Goal: Task Accomplishment & Management: Complete application form

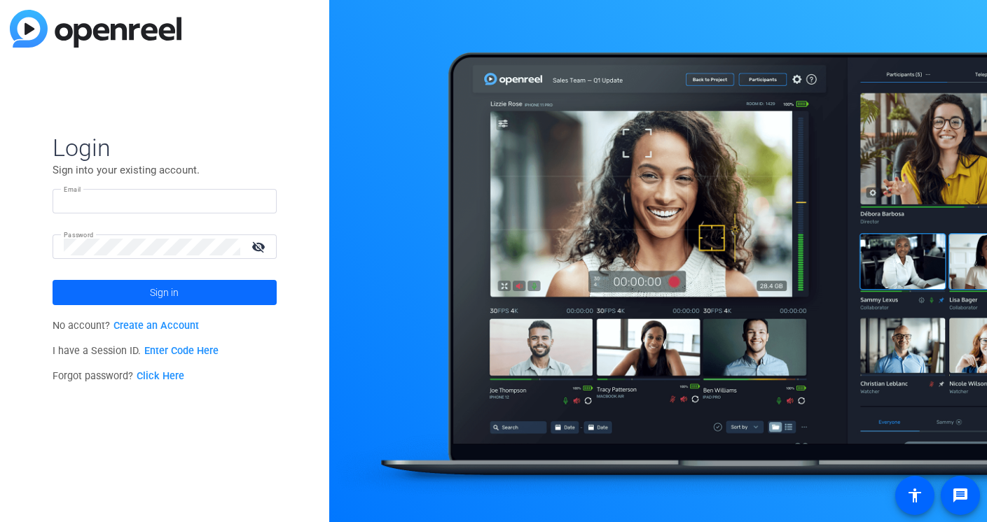
type input "[PERSON_NAME][EMAIL_ADDRESS][PERSON_NAME][DOMAIN_NAME]"
click at [182, 289] on span at bounding box center [165, 293] width 224 height 34
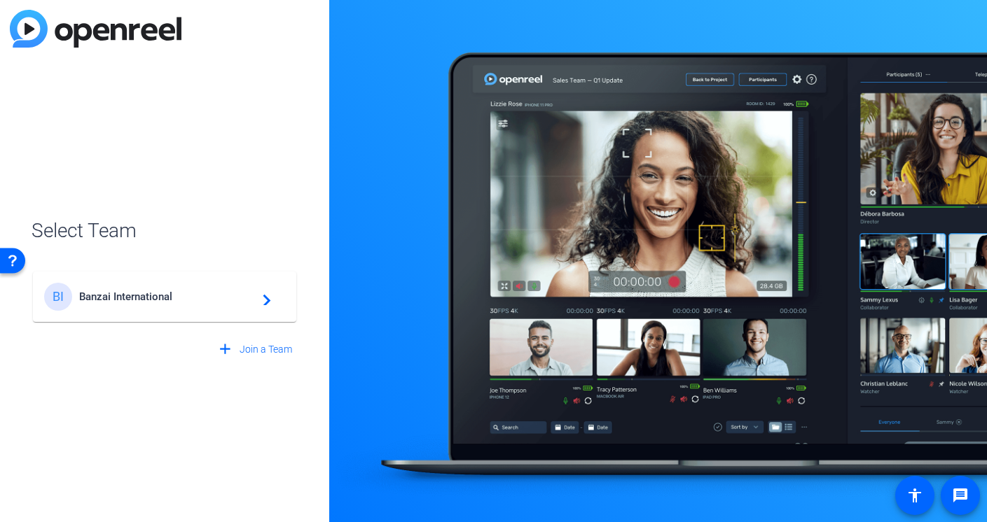
click at [182, 288] on div "BI Banzai International navigate_next" at bounding box center [164, 297] width 241 height 28
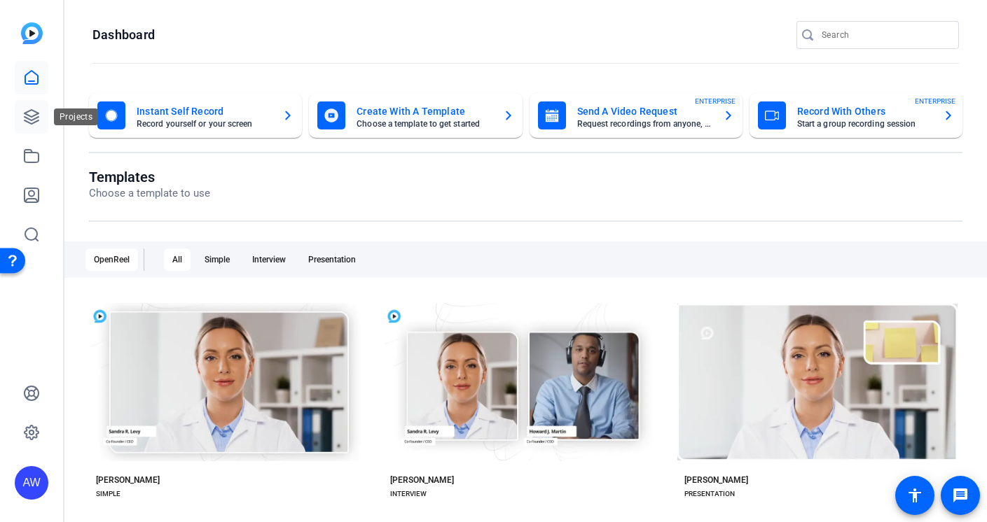
click at [27, 119] on icon at bounding box center [31, 117] width 17 height 17
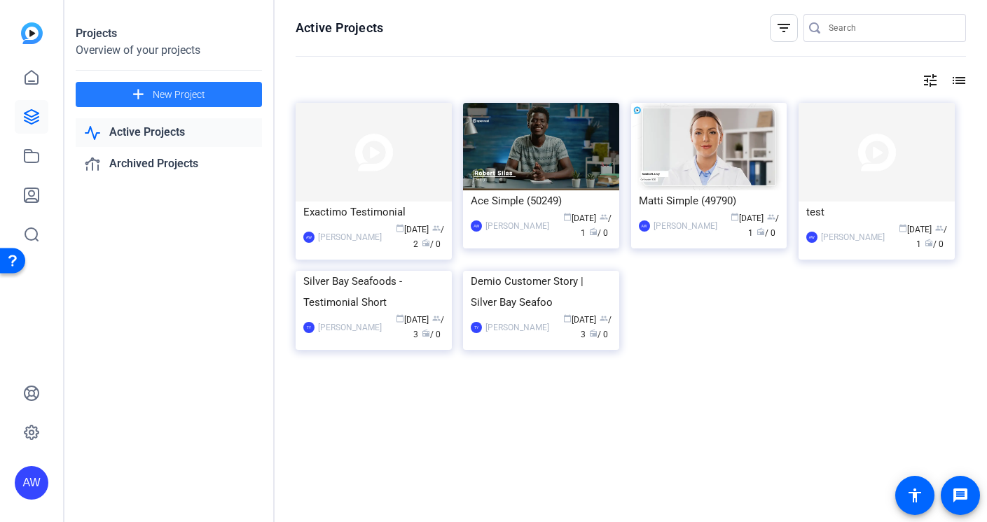
click at [181, 89] on span "New Project" at bounding box center [179, 95] width 53 height 15
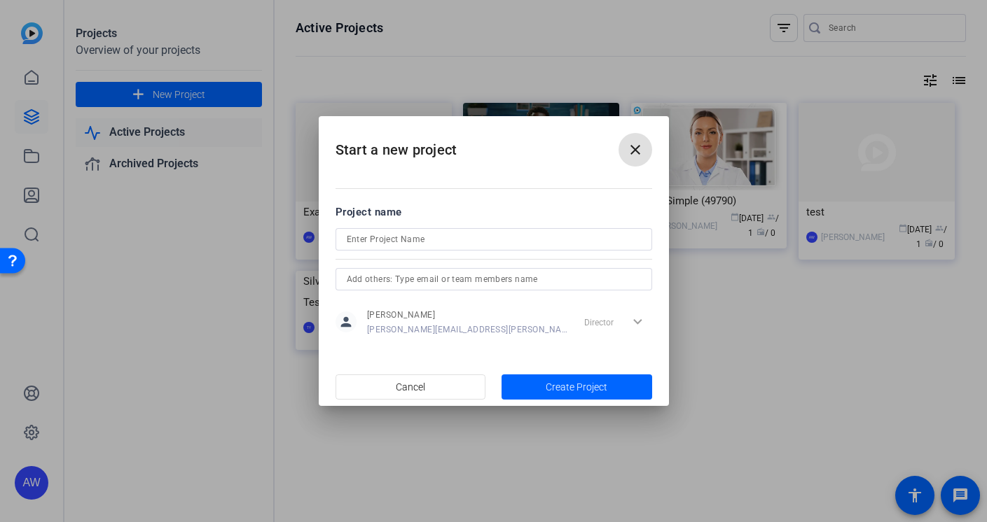
click at [482, 228] on div at bounding box center [494, 239] width 294 height 22
click at [482, 235] on input at bounding box center [494, 239] width 294 height 17
type input "CGI Customer Testimonial"
click at [517, 299] on div at bounding box center [493, 298] width 316 height 15
click at [577, 388] on span "Create Project" at bounding box center [576, 387] width 62 height 15
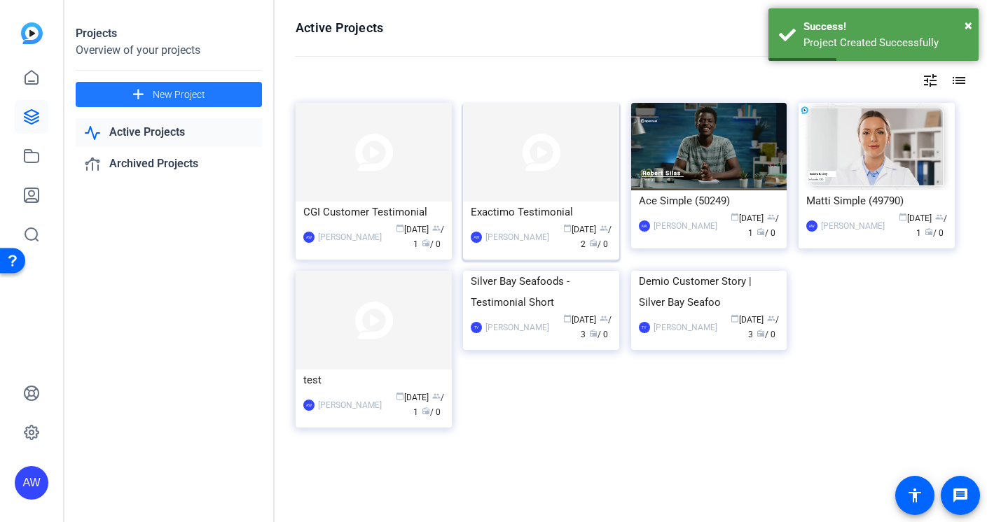
click at [536, 137] on img at bounding box center [541, 152] width 156 height 99
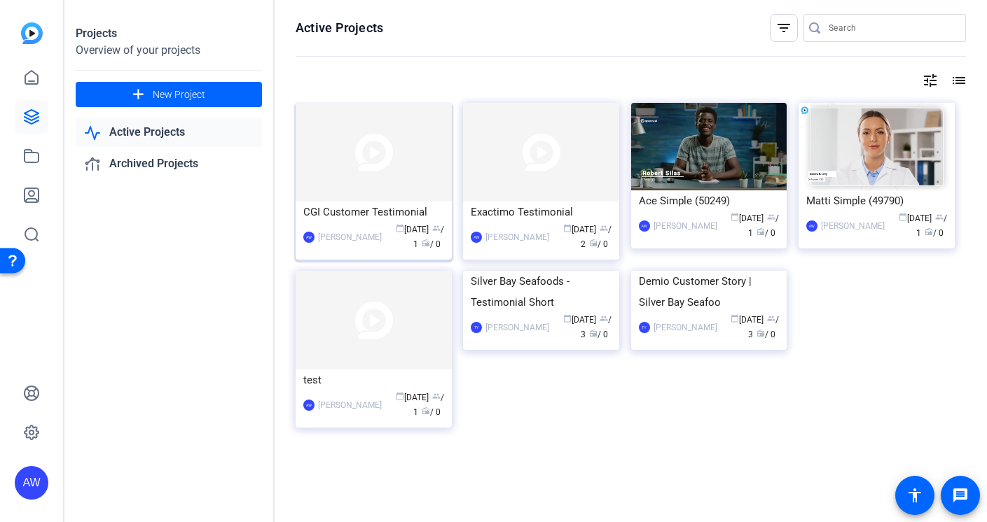
click at [371, 148] on img at bounding box center [373, 152] width 156 height 99
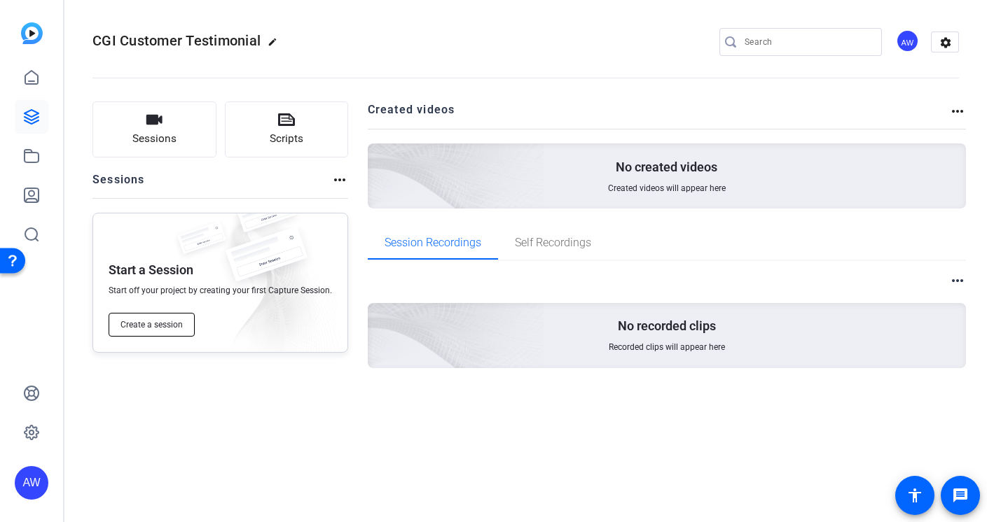
click at [173, 330] on span "Create a session" at bounding box center [151, 324] width 62 height 11
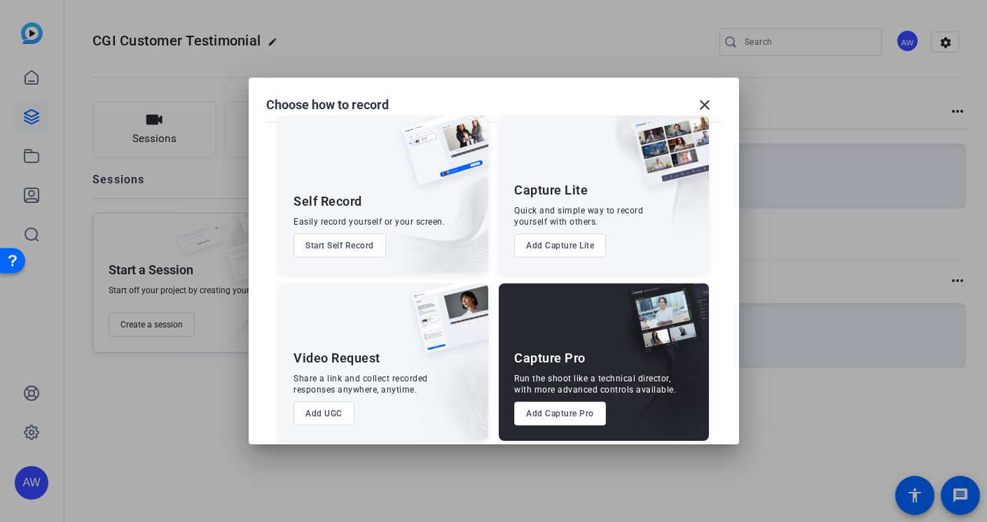
scroll to position [28, 0]
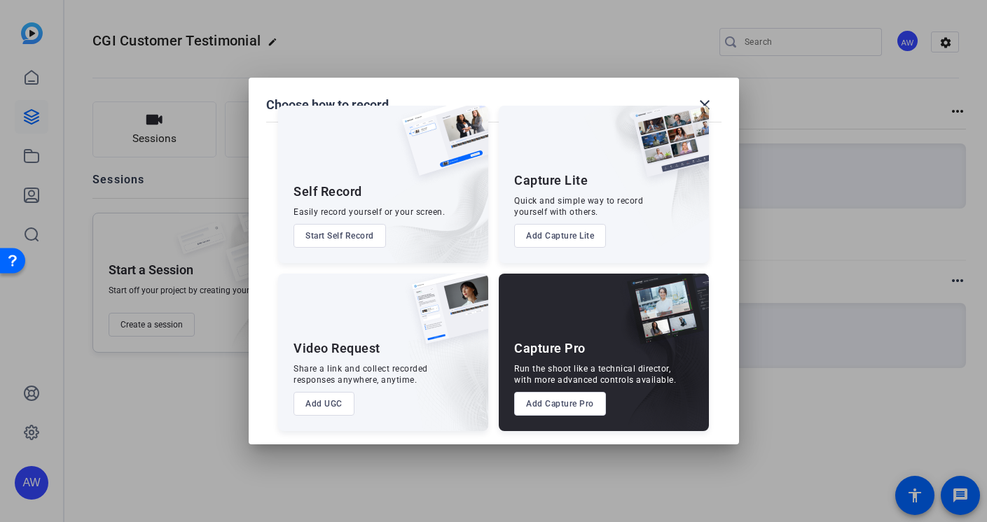
click at [324, 408] on button "Add UGC" at bounding box center [323, 404] width 61 height 24
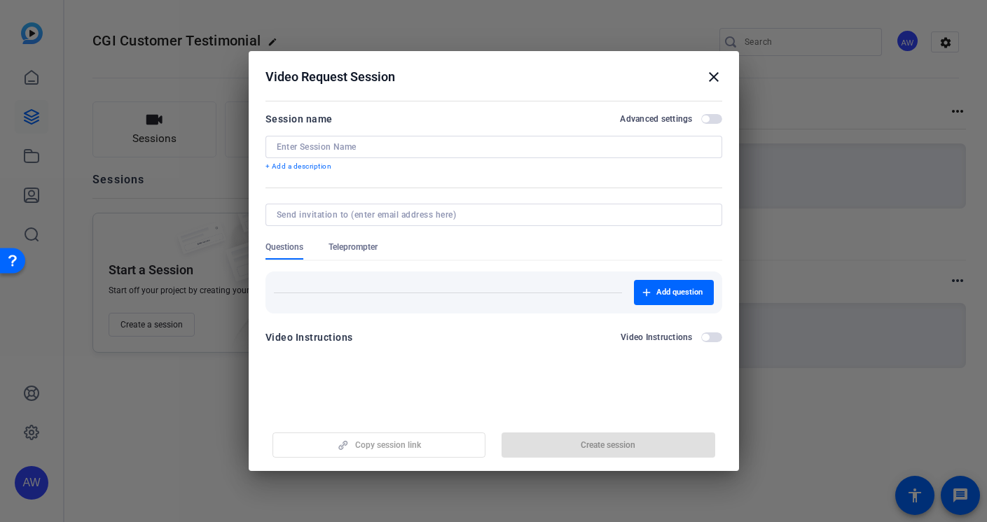
click at [403, 146] on input at bounding box center [494, 146] width 434 height 11
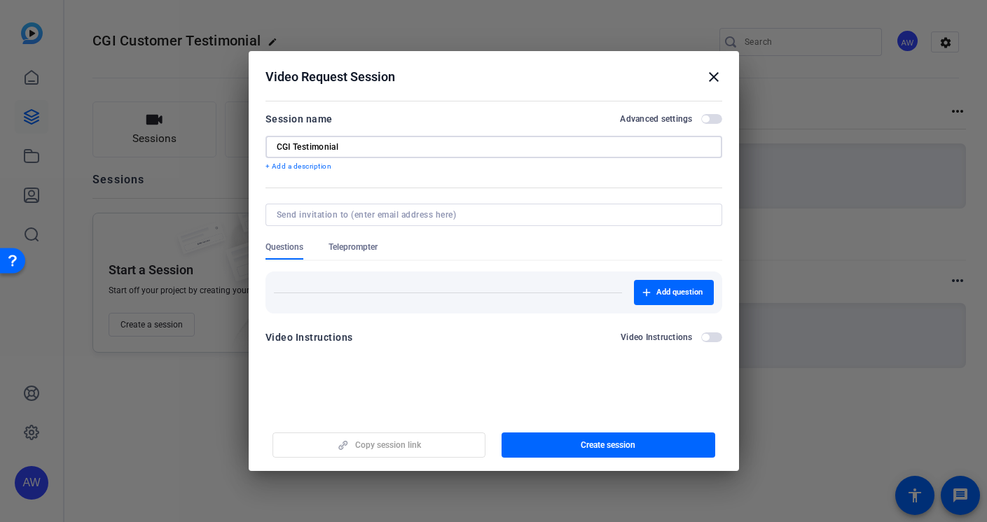
type input "CGI Testimonial"
click at [435, 360] on mat-dialog-content "Session name Advanced settings CGI Testimonial + Add a description Questions Te…" at bounding box center [494, 233] width 490 height 273
click at [410, 20] on div at bounding box center [493, 261] width 987 height 522
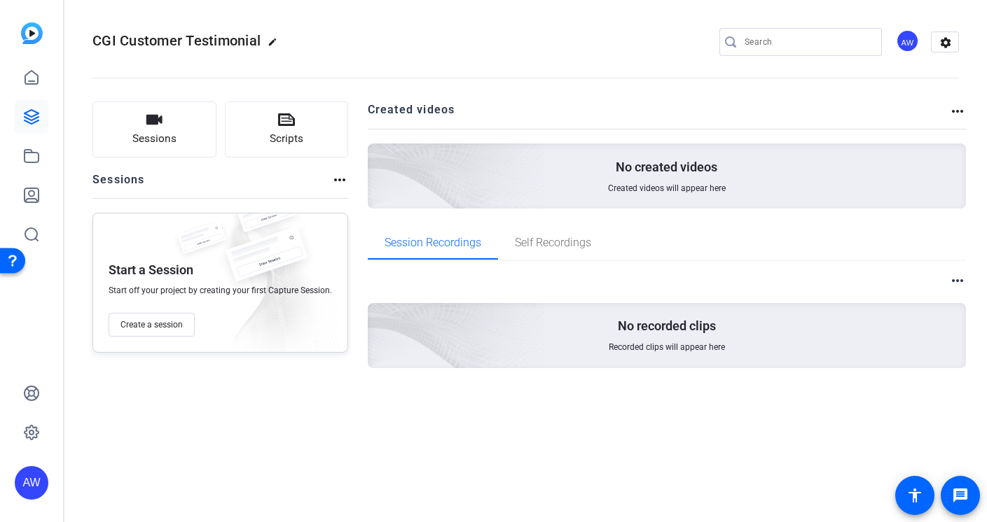
click at [176, 239] on img at bounding box center [201, 242] width 63 height 41
click at [43, 123] on link at bounding box center [32, 117] width 34 height 34
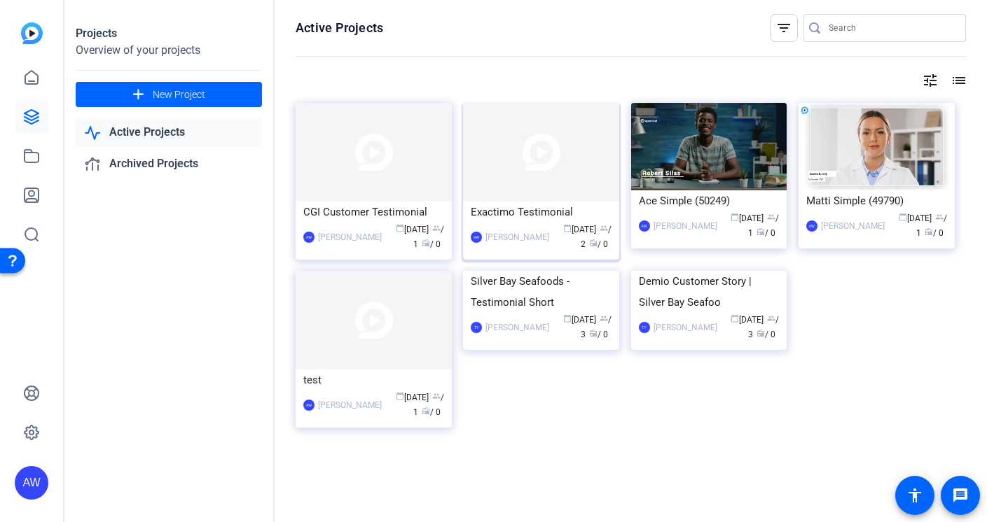
click at [538, 147] on img at bounding box center [541, 152] width 156 height 99
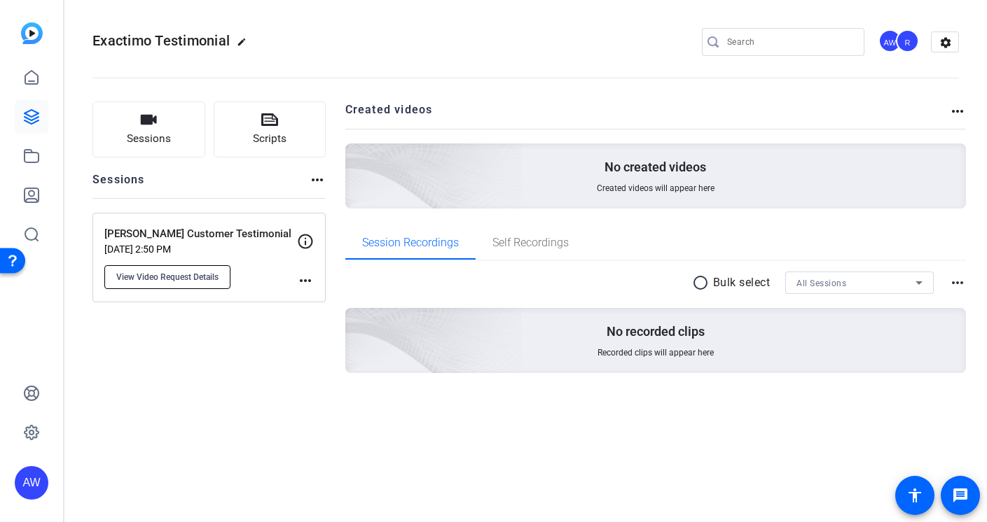
click at [170, 281] on span "View Video Request Details" at bounding box center [167, 277] width 102 height 11
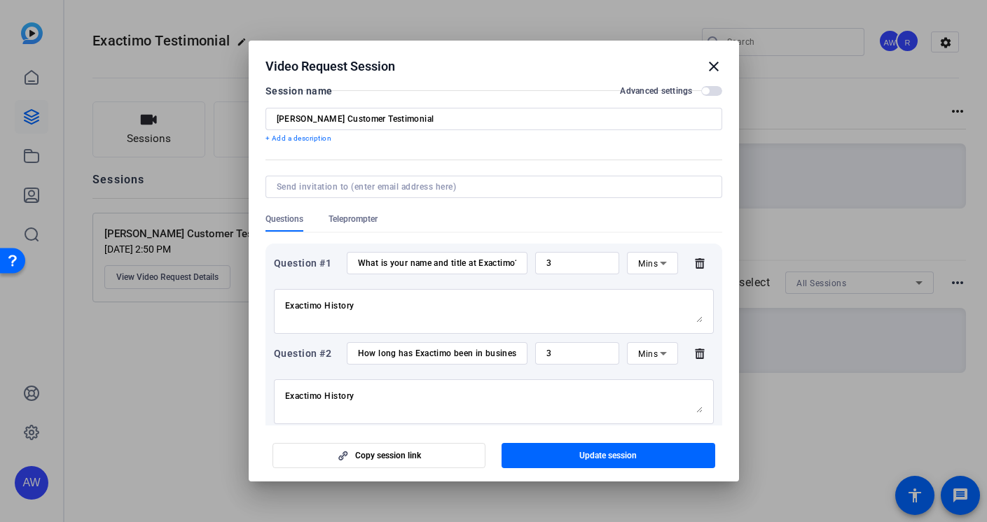
scroll to position [27, 0]
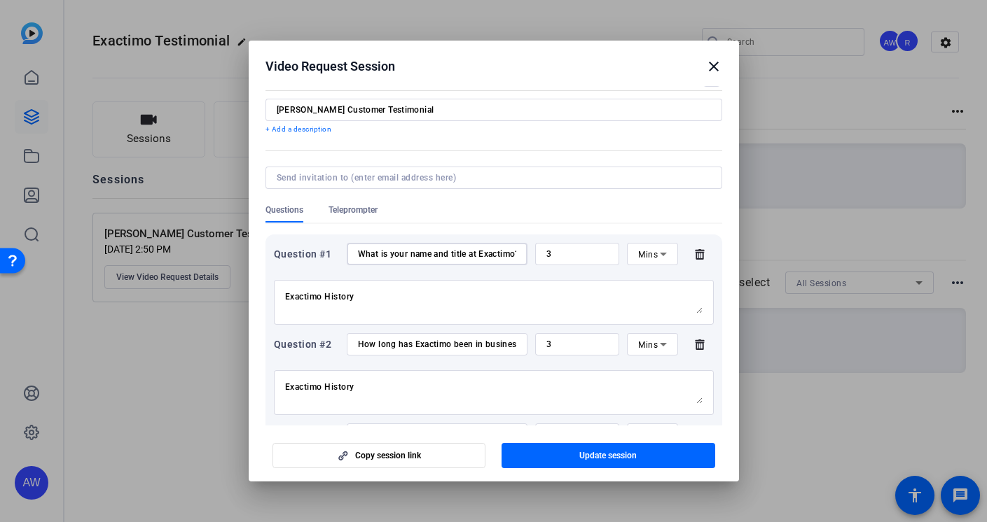
click at [368, 251] on input "What is your name and title at Exactimo?" at bounding box center [437, 254] width 158 height 11
drag, startPoint x: 358, startPoint y: 252, endPoint x: 530, endPoint y: 256, distance: 172.3
click at [531, 256] on div "Question #1 What is your name and title at Exactimo? 3 Mins" at bounding box center [494, 254] width 440 height 22
click at [413, 256] on input "What is your name and title at Exactimo?" at bounding box center [437, 254] width 158 height 11
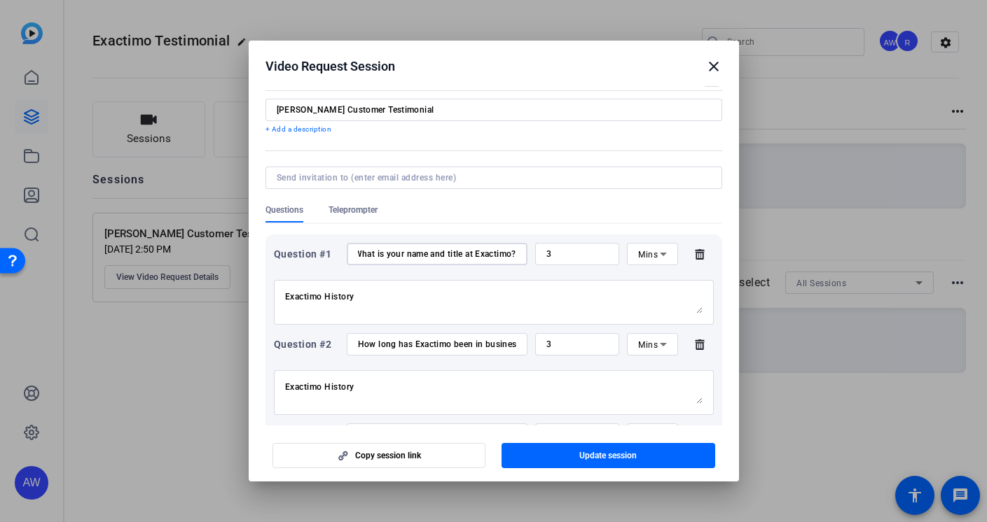
scroll to position [0, 0]
click at [358, 253] on input "What is your name and title at Exactimo?" at bounding box center [437, 254] width 158 height 11
drag, startPoint x: 358, startPoint y: 252, endPoint x: 513, endPoint y: 255, distance: 154.8
click at [513, 255] on div "What is your name and title at Exactimo?" at bounding box center [437, 254] width 181 height 22
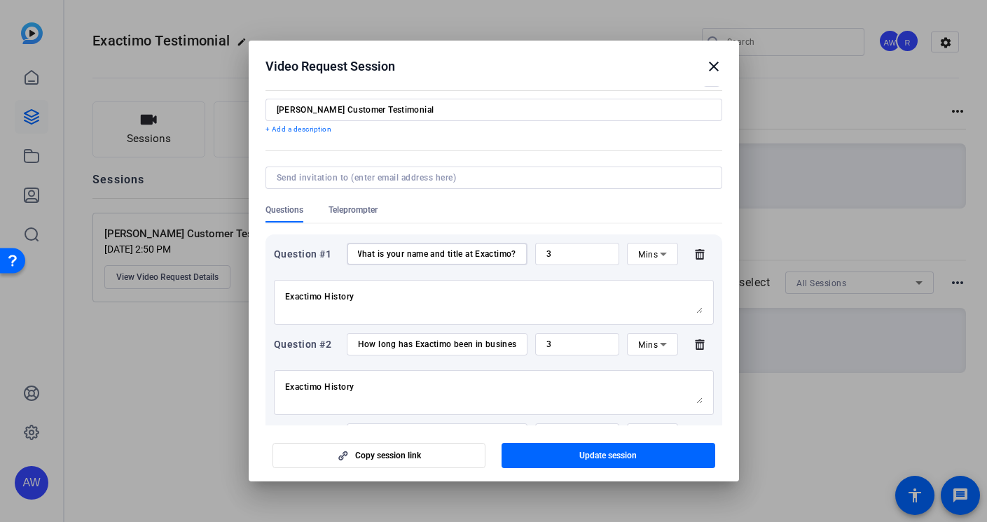
click at [451, 254] on input "What is your name and title at Exactimo?" at bounding box center [437, 254] width 158 height 11
click at [350, 251] on div "What is your name and title at Exactimo?" at bounding box center [437, 254] width 181 height 22
drag, startPoint x: 356, startPoint y: 252, endPoint x: 467, endPoint y: 252, distance: 110.6
click at [467, 252] on input "What is your name and title at Exactimo?" at bounding box center [437, 254] width 158 height 11
click at [716, 64] on mat-icon "close" at bounding box center [713, 66] width 17 height 17
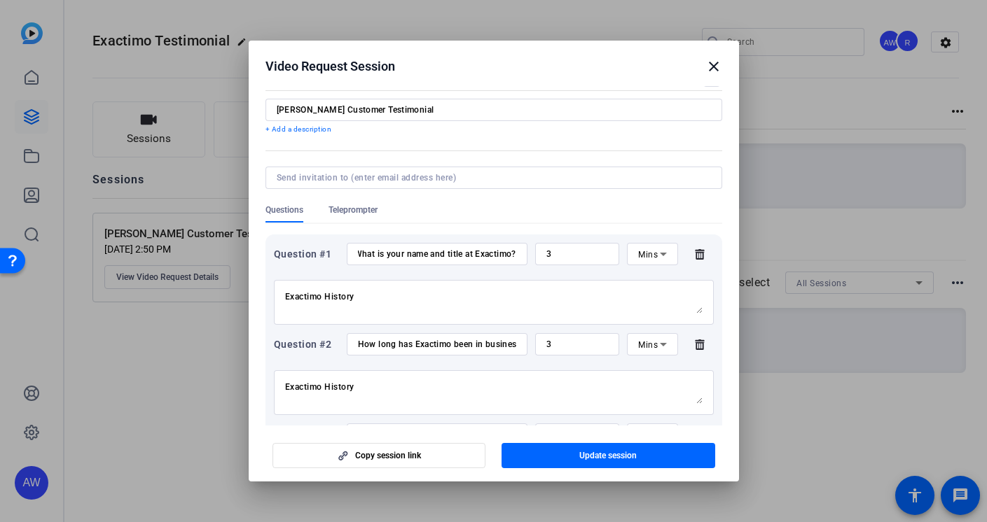
scroll to position [0, 0]
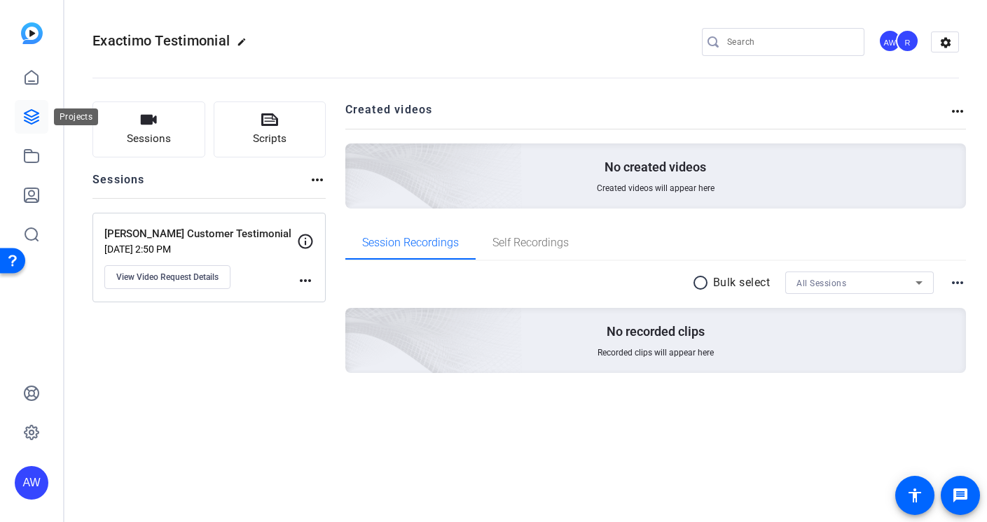
click at [24, 118] on icon at bounding box center [31, 117] width 17 height 17
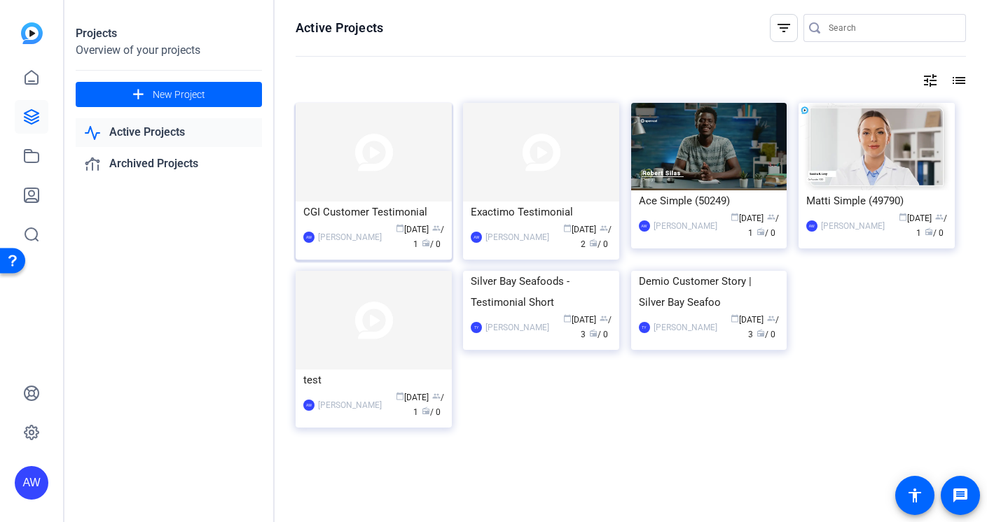
click at [367, 176] on img at bounding box center [373, 152] width 156 height 99
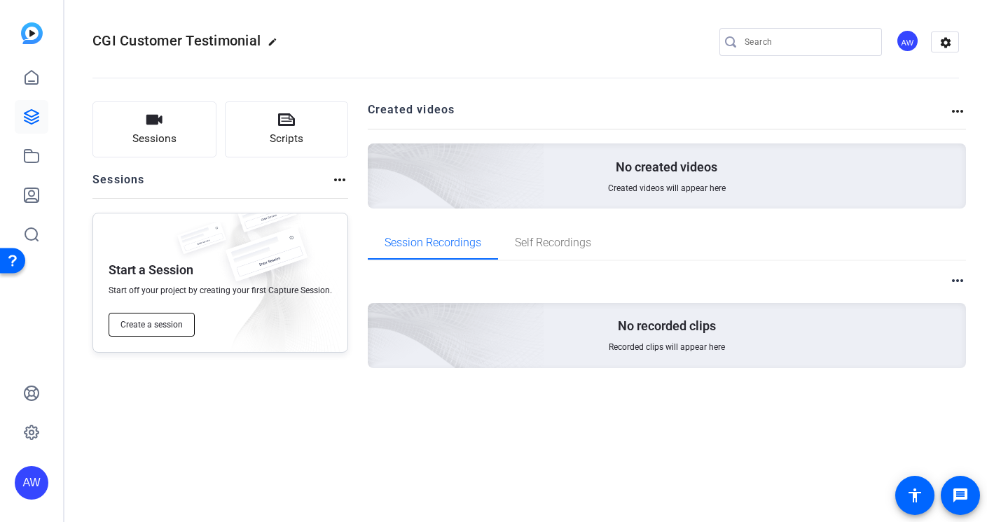
click at [162, 323] on span "Create a session" at bounding box center [151, 324] width 62 height 11
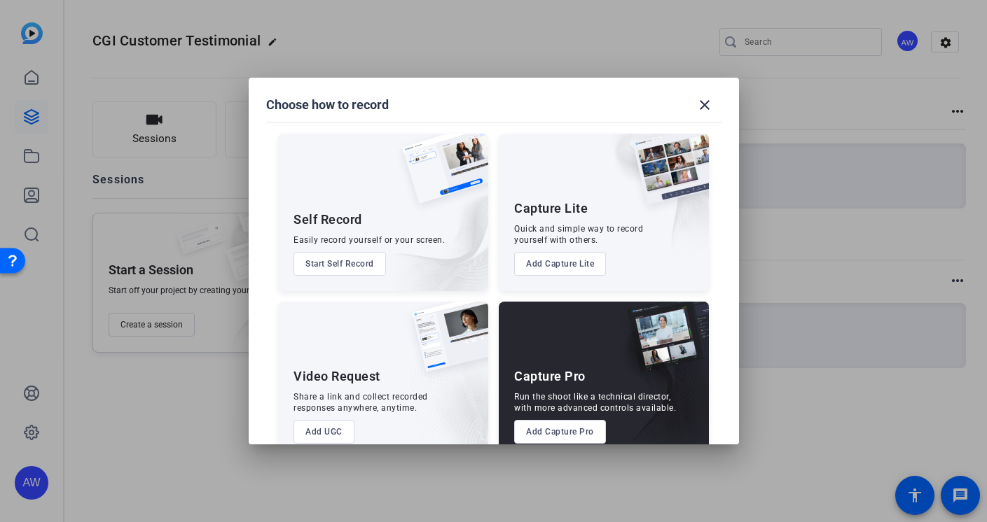
click at [356, 256] on button "Start Self Record" at bounding box center [339, 264] width 92 height 24
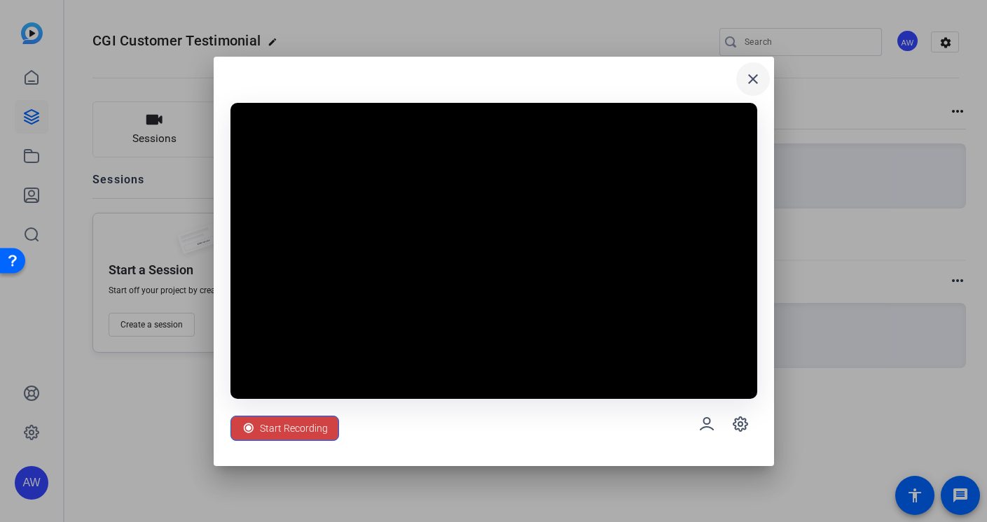
click at [753, 78] on mat-icon "close" at bounding box center [752, 79] width 17 height 17
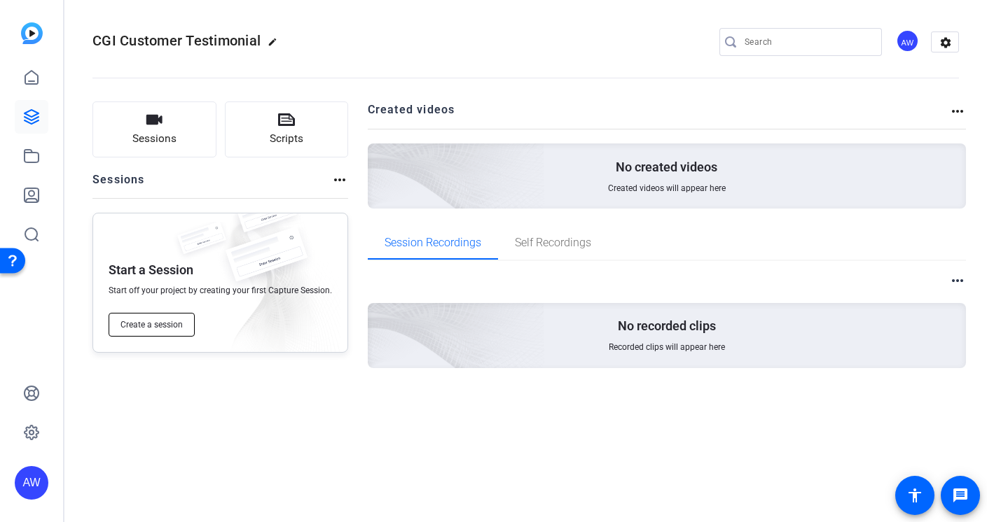
click at [153, 326] on span "Create a session" at bounding box center [151, 324] width 62 height 11
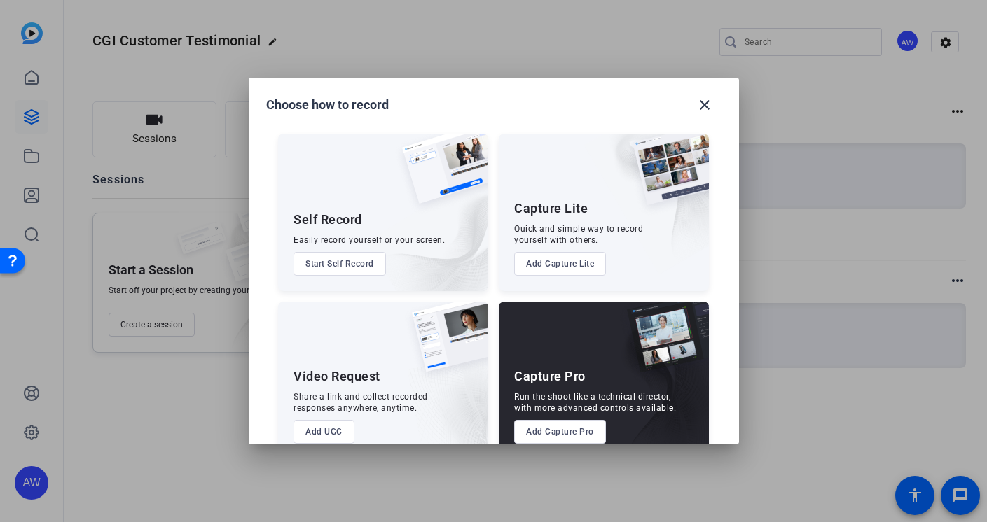
click at [322, 437] on button "Add UGC" at bounding box center [323, 432] width 61 height 24
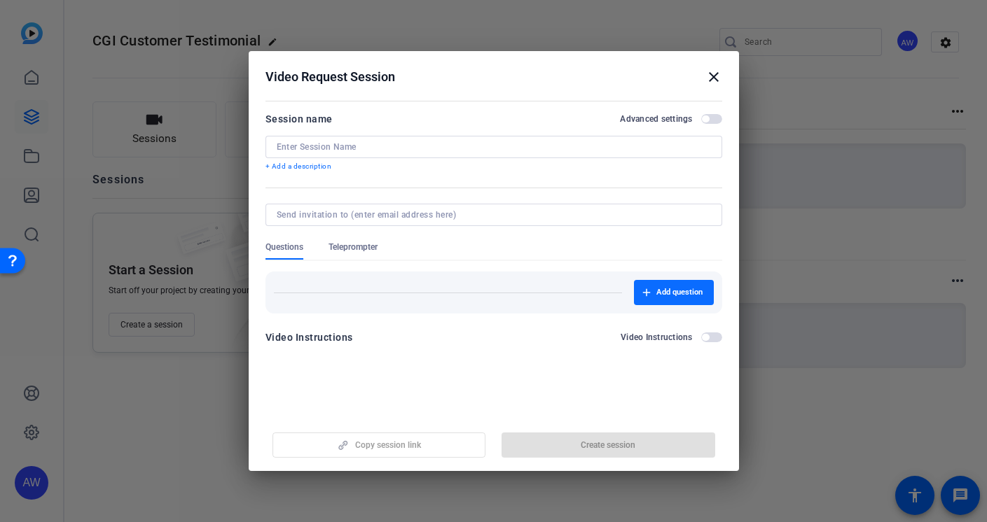
click at [658, 291] on span "Add question" at bounding box center [679, 292] width 46 height 11
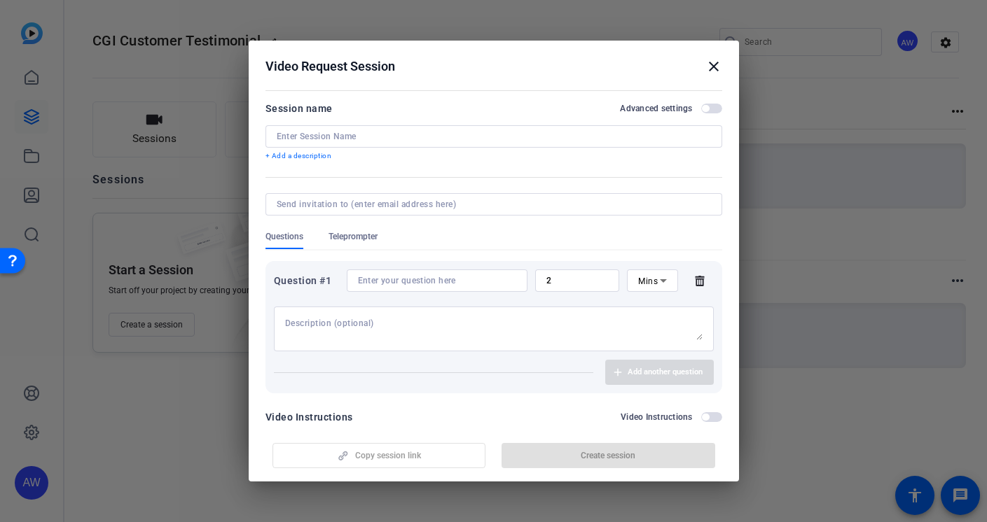
click at [431, 277] on input at bounding box center [437, 280] width 158 height 11
paste input "What is your name and title at"
type input "What is your name and title at CGI?"
click at [402, 330] on textarea at bounding box center [493, 329] width 417 height 22
type textarea "H"
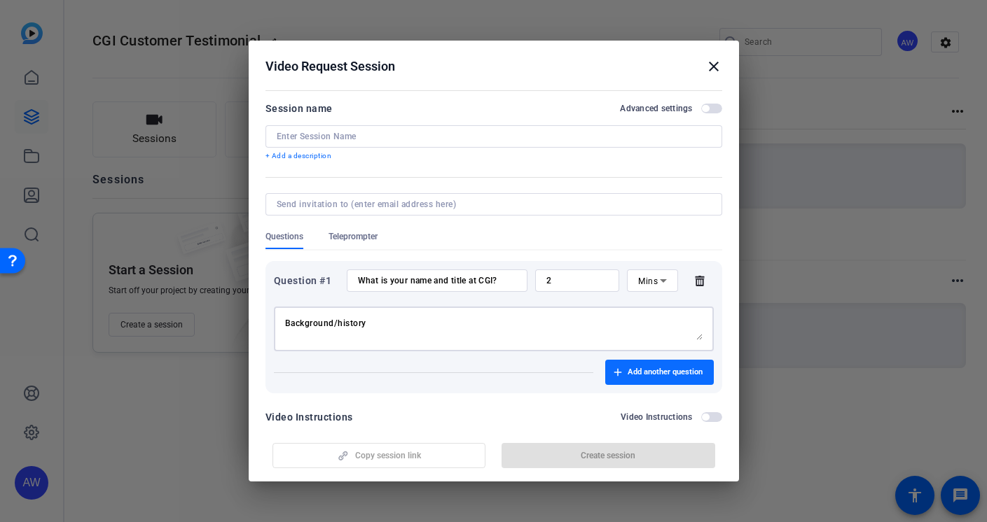
type textarea "Background/history"
click at [688, 374] on span "Add another question" at bounding box center [664, 372] width 75 height 11
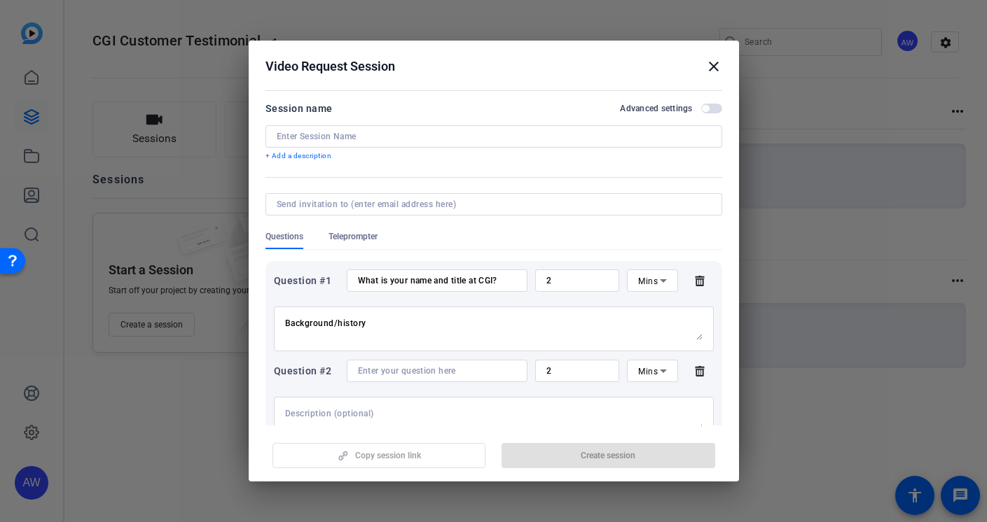
click at [477, 96] on mat-dialog-content "Session name Advanced settings + Add a description Questions Teleprompter Quest…" at bounding box center [494, 256] width 490 height 340
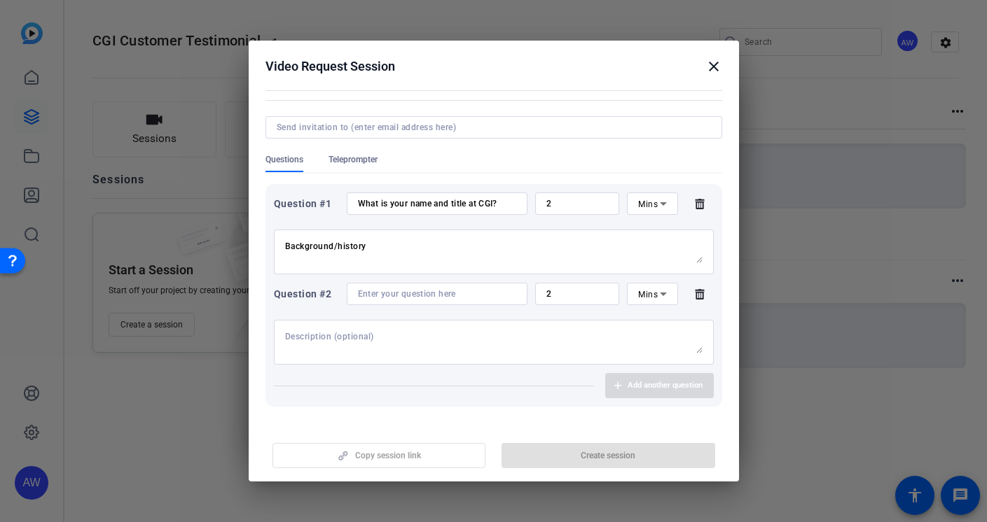
scroll to position [113, 0]
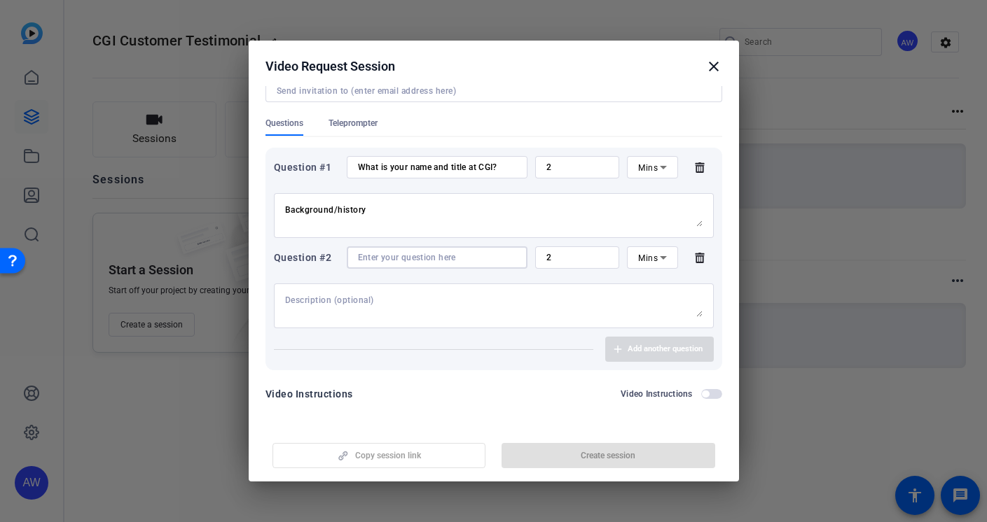
click at [394, 257] on input at bounding box center [437, 257] width 158 height 11
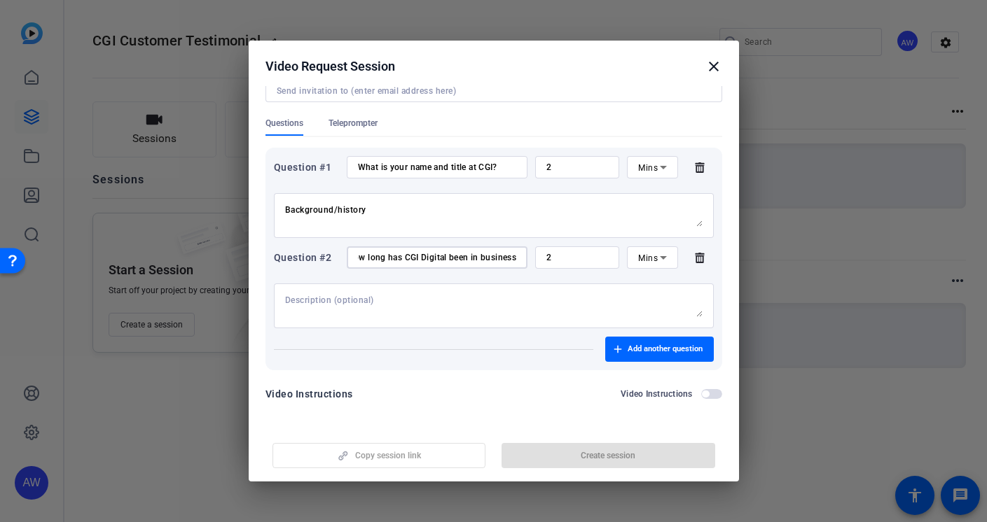
scroll to position [0, 20]
type input "How long has CGI Digital been in business?"
click at [573, 255] on input "2" at bounding box center [577, 257] width 62 height 11
type input "3"
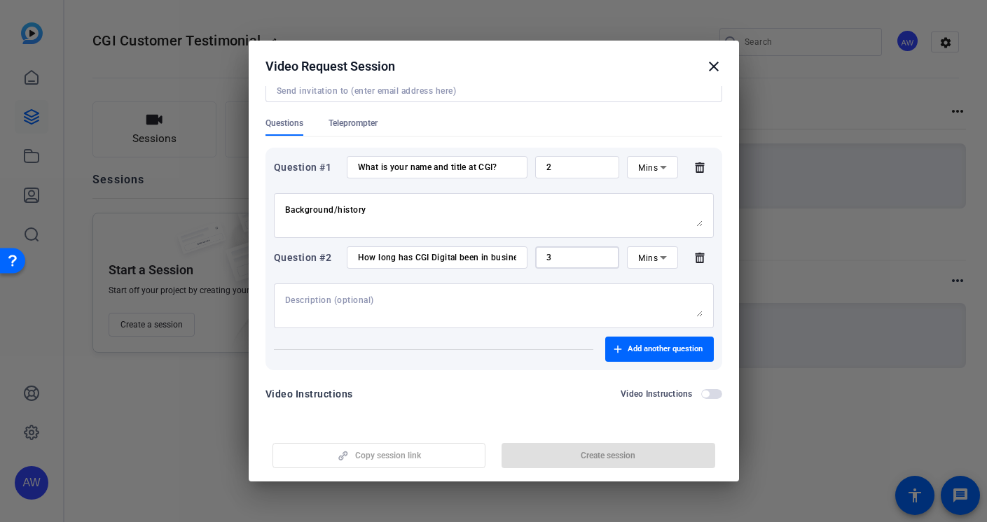
scroll to position [114, 0]
click at [664, 351] on span "Add another question" at bounding box center [664, 348] width 75 height 11
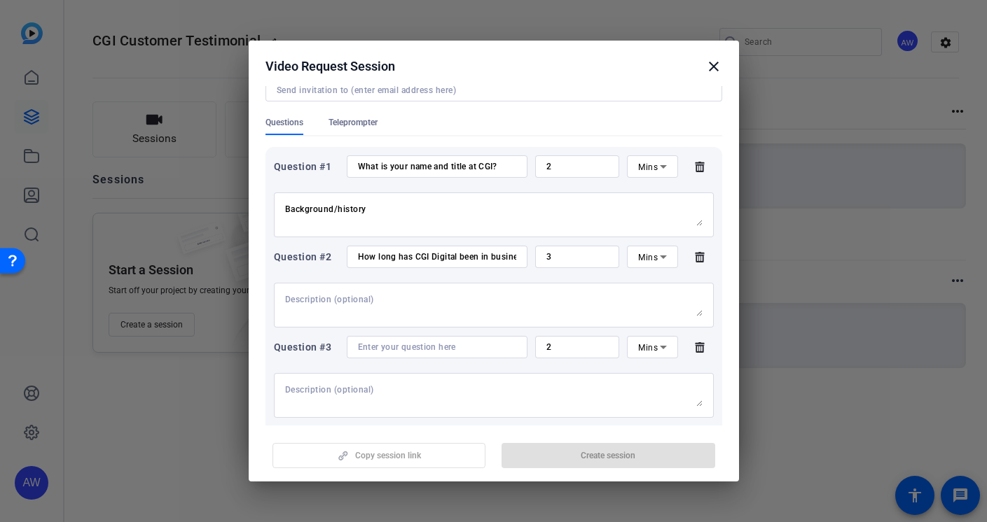
click at [447, 343] on input at bounding box center [437, 347] width 158 height 11
type input "How many employees does CGI digital employ?"
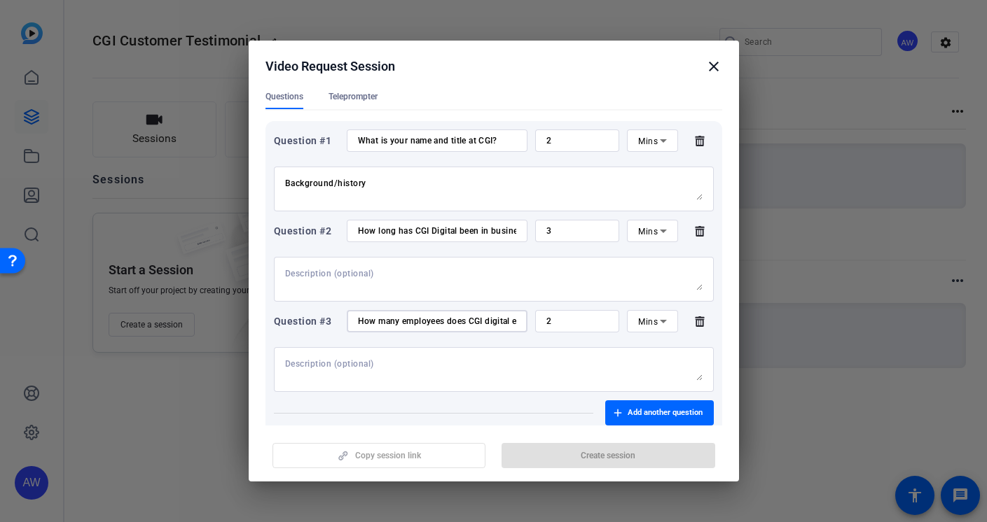
scroll to position [204, 0]
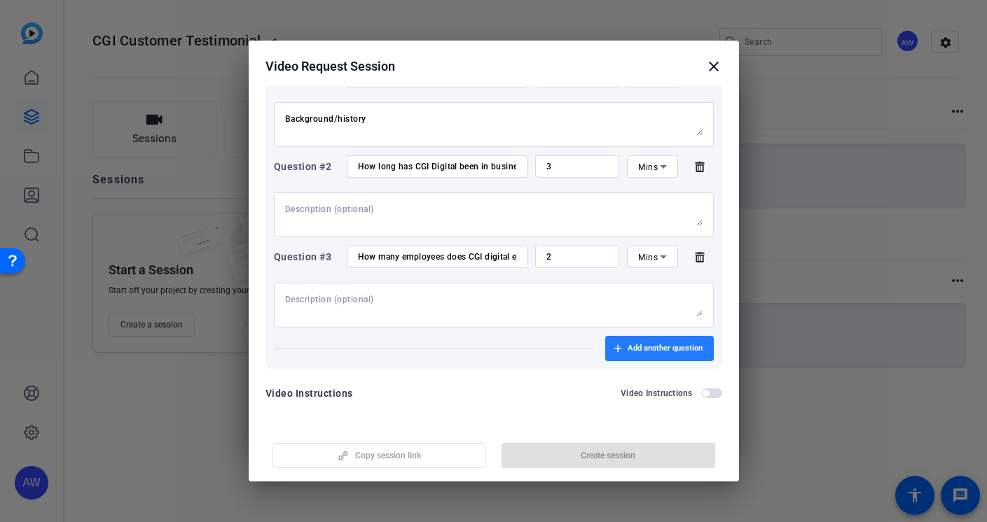
click at [630, 347] on span "Add another question" at bounding box center [664, 348] width 75 height 11
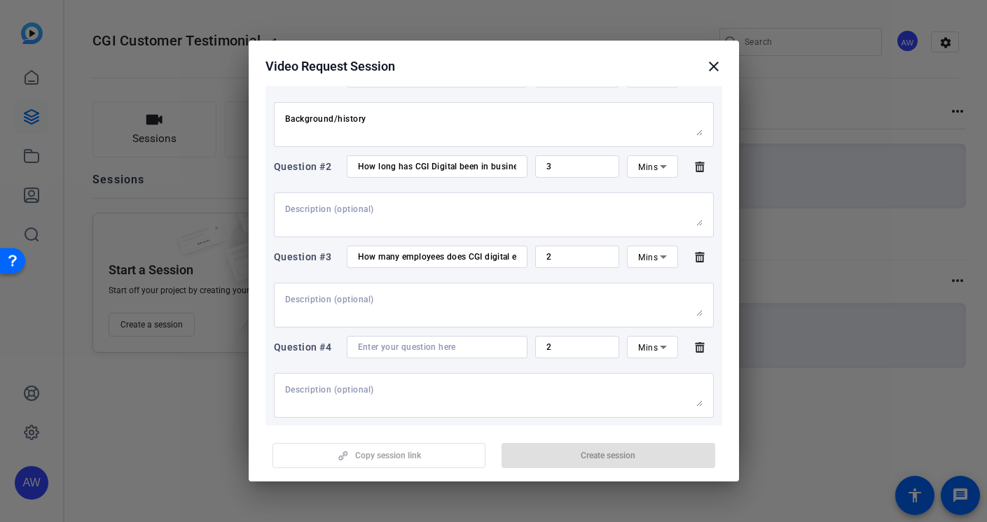
click at [452, 349] on input at bounding box center [437, 347] width 158 height 11
paste input "How did you hear/learn about the OpenReel platform?"
type input "How did you hear/learn about the OpenReel platform?"
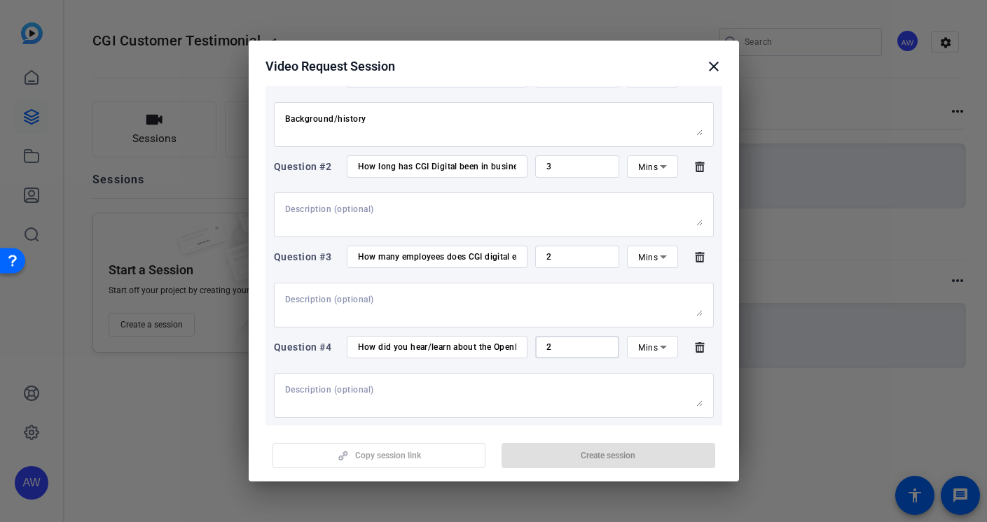
drag, startPoint x: 583, startPoint y: 351, endPoint x: 530, endPoint y: 350, distance: 53.2
click at [535, 350] on div "2" at bounding box center [577, 347] width 85 height 22
type input "3"
click at [656, 381] on div at bounding box center [493, 395] width 417 height 45
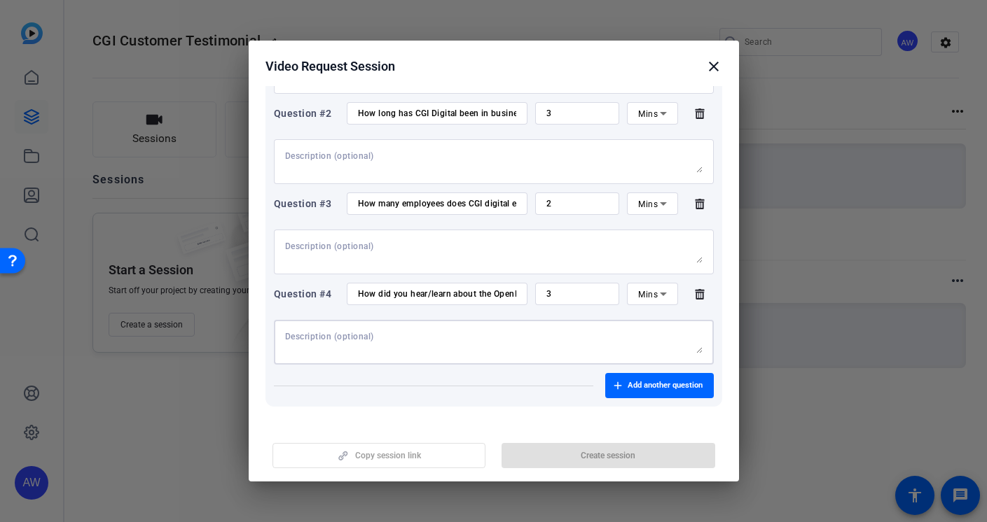
scroll to position [295, 0]
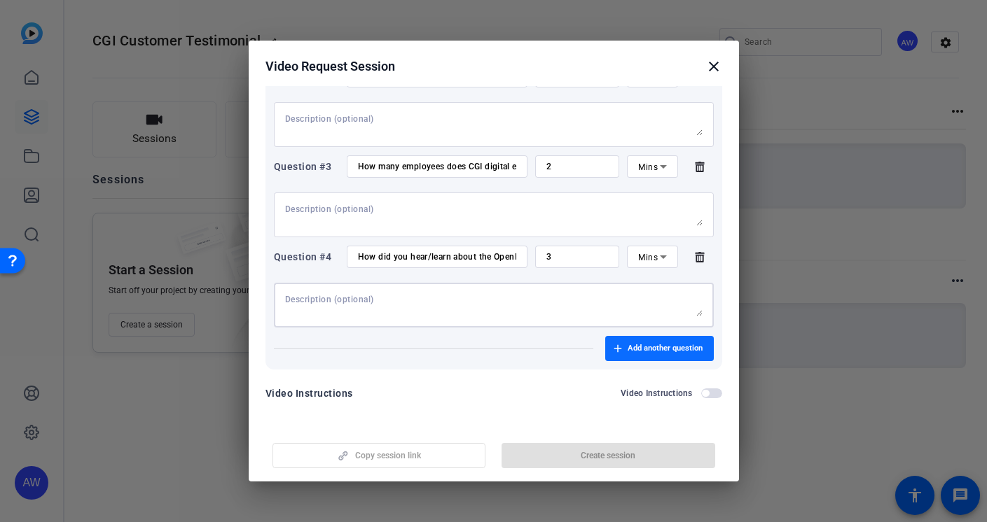
click at [657, 357] on span "button" at bounding box center [659, 349] width 109 height 34
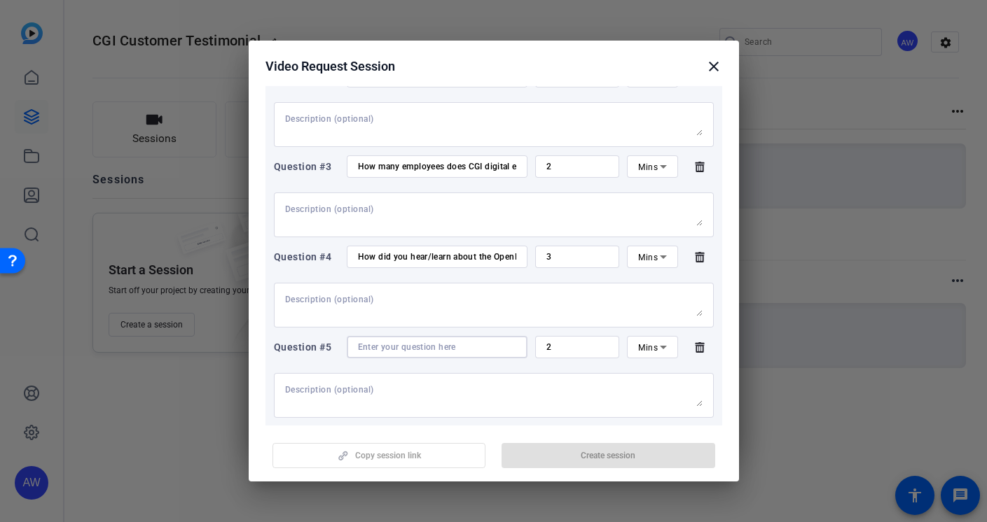
click at [424, 348] on input at bounding box center [437, 347] width 158 height 11
paste input "What industries do you work with/in at [GEOGRAPHIC_DATA]?"
drag, startPoint x: 470, startPoint y: 349, endPoint x: 503, endPoint y: 350, distance: 33.6
click at [503, 349] on input "What industries do you work with/in at [GEOGRAPHIC_DATA]?" at bounding box center [437, 347] width 158 height 11
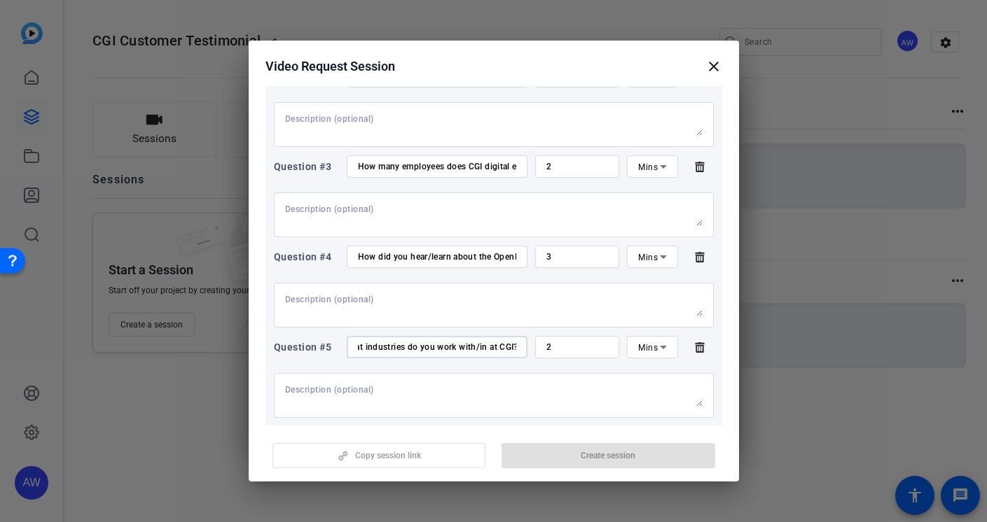
scroll to position [0, 18]
type input "What industries do you work with/in at CGI?"
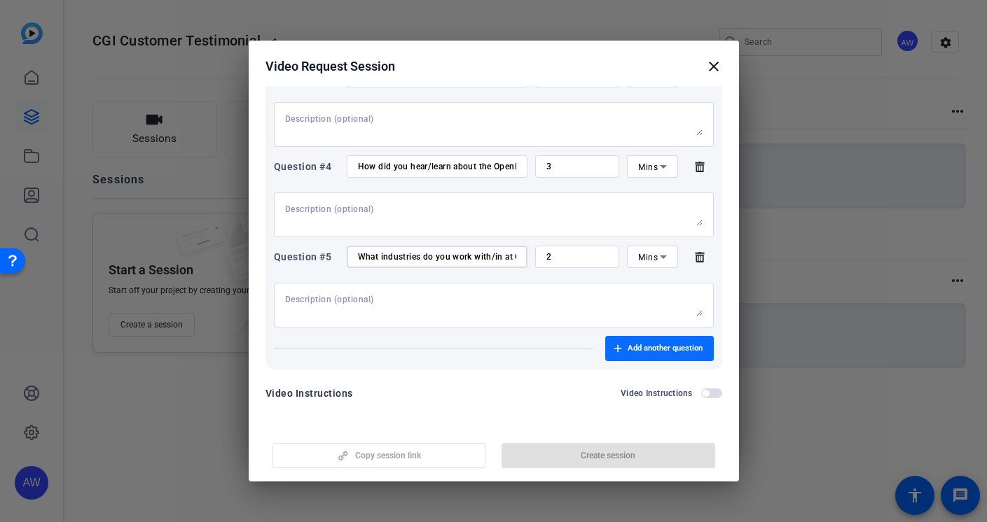
click at [653, 356] on span "button" at bounding box center [659, 349] width 109 height 34
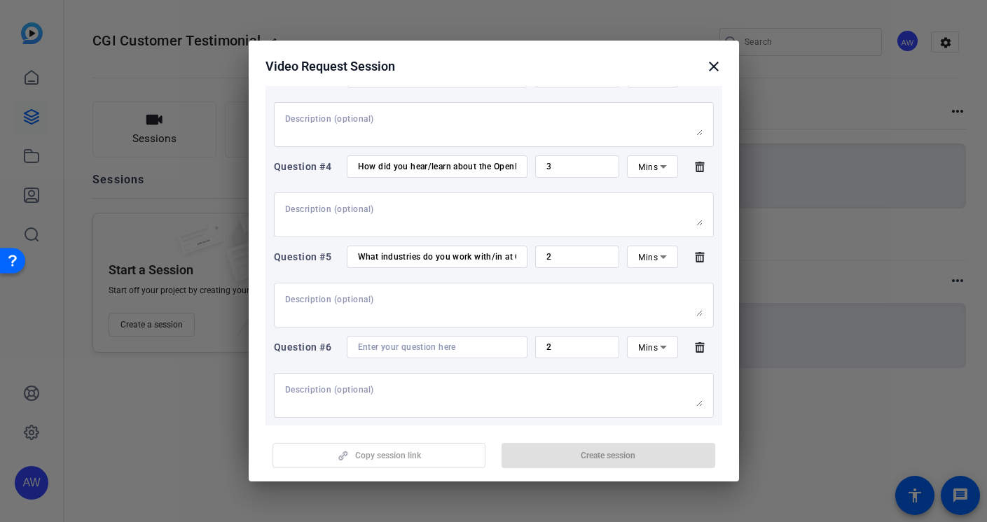
click at [443, 353] on div at bounding box center [437, 347] width 158 height 22
paste input "What challenges/issues were you experiencing prior to utilizing OpenReel?"
type input "What challenges/issues were you experiencing prior to utilizing OpenReel?"
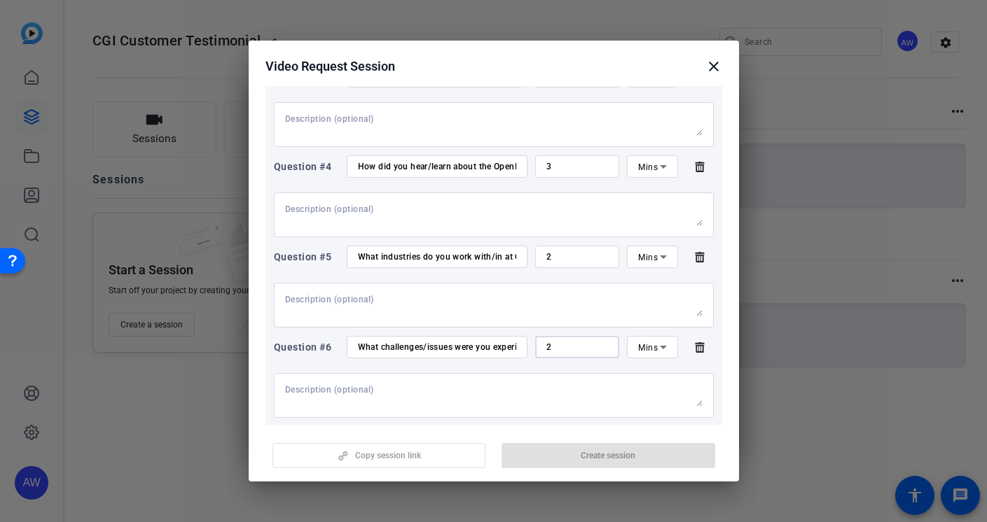
drag, startPoint x: 576, startPoint y: 347, endPoint x: 523, endPoint y: 350, distance: 52.6
click at [523, 350] on div "Question #6 What challenges/issues were you experiencing prior to utilizing Ope…" at bounding box center [494, 347] width 440 height 22
type input "3"
click at [557, 389] on textarea at bounding box center [493, 395] width 417 height 22
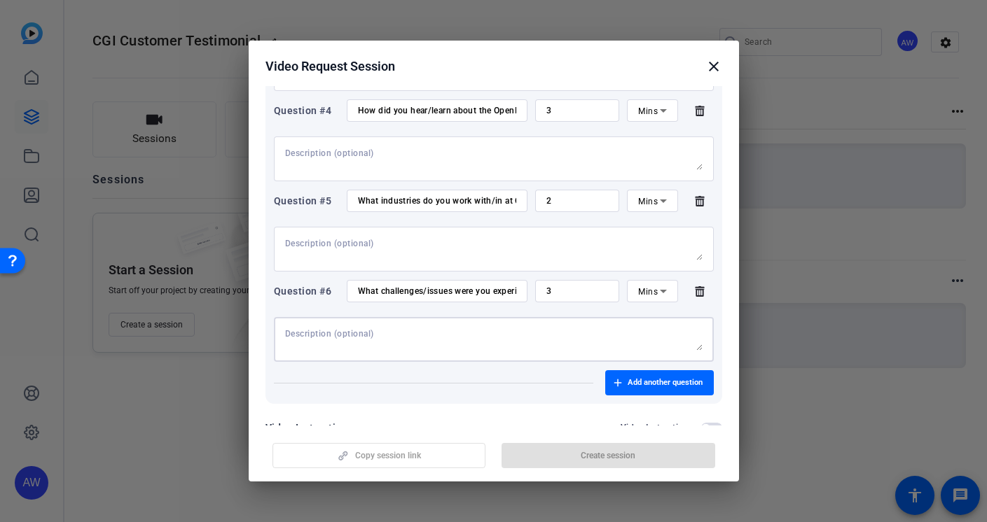
scroll to position [475, 0]
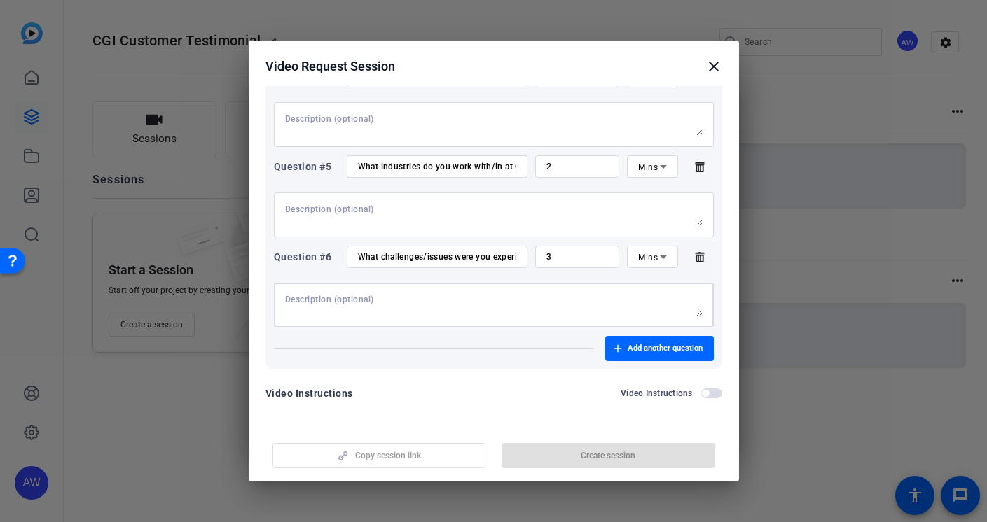
click at [464, 381] on form "Session name Advanced settings + Add a description Questions Teleprompter Quest…" at bounding box center [493, 18] width 457 height 786
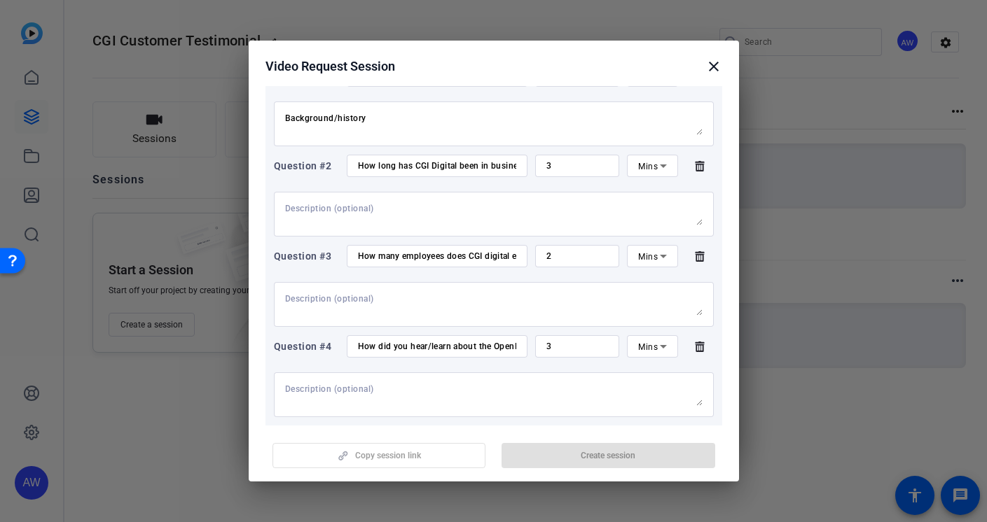
scroll to position [0, 0]
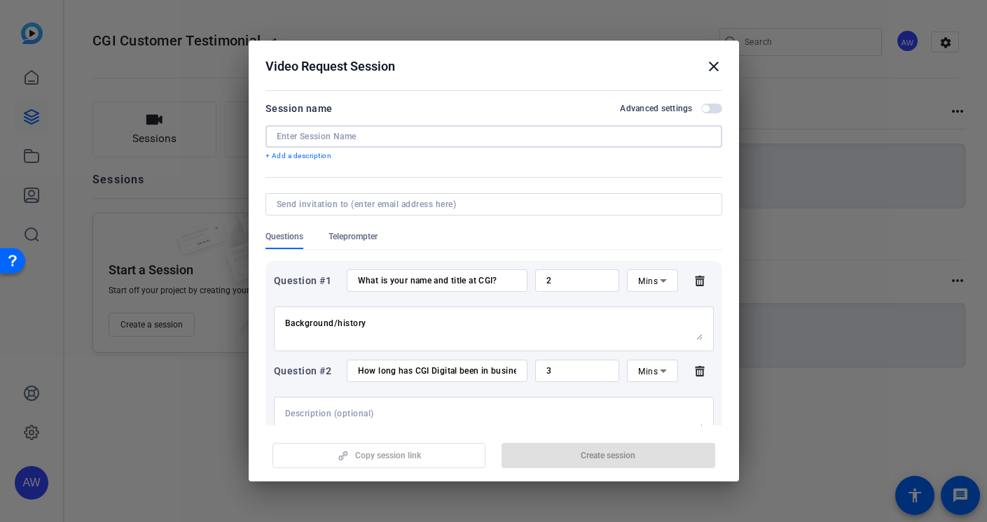
click at [401, 137] on input at bounding box center [494, 136] width 434 height 11
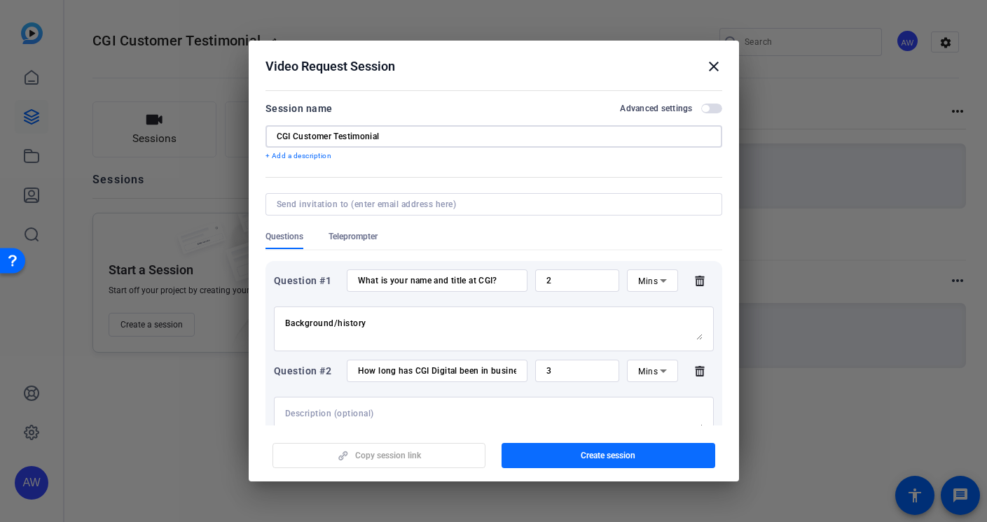
type input "CGI Customer Testimonial"
click at [619, 458] on span "Create session" at bounding box center [607, 455] width 55 height 11
click at [712, 64] on mat-icon "close" at bounding box center [713, 66] width 17 height 17
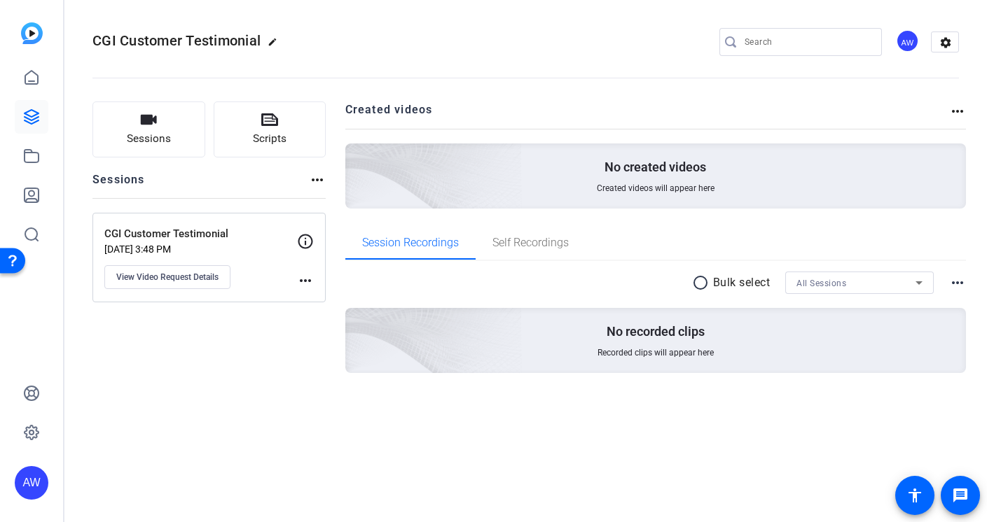
click at [172, 242] on p "CGI Customer Testimonial" at bounding box center [200, 234] width 193 height 16
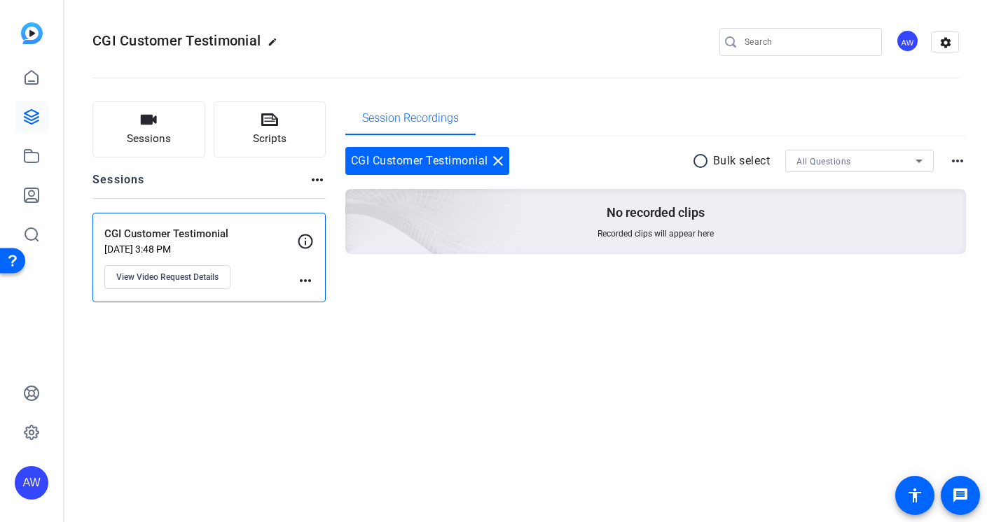
click at [183, 251] on p "[DATE] 3:48 PM" at bounding box center [200, 249] width 193 height 11
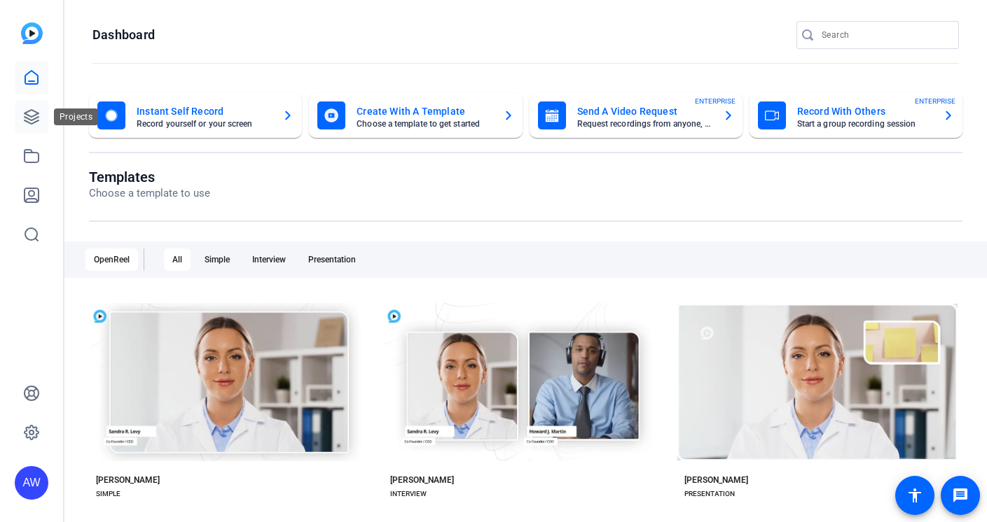
click at [34, 124] on icon at bounding box center [31, 117] width 17 height 17
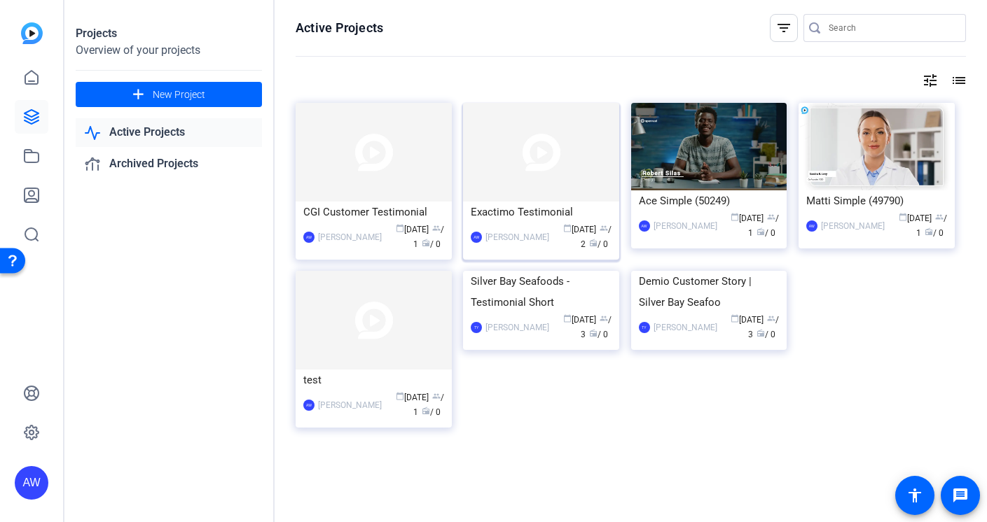
click at [544, 164] on img at bounding box center [541, 152] width 156 height 99
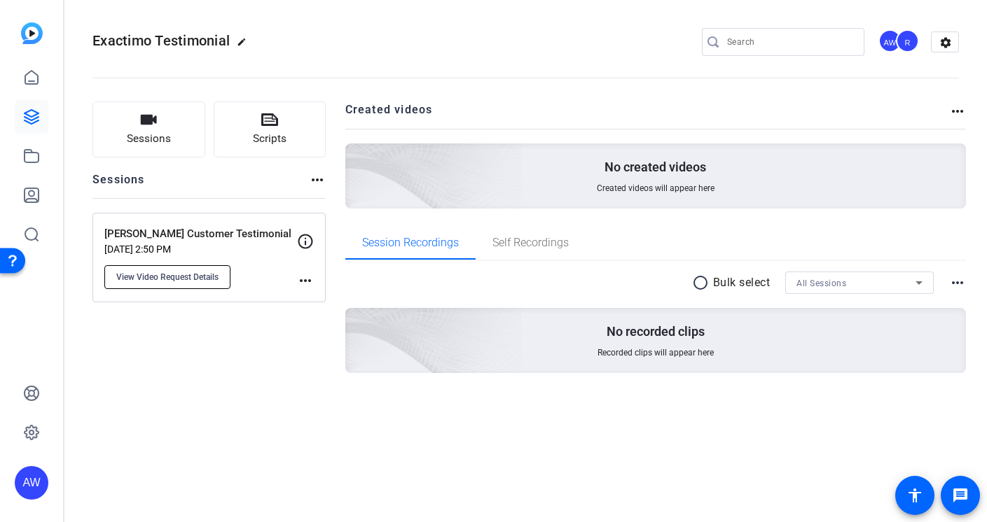
click at [180, 276] on span "View Video Request Details" at bounding box center [167, 277] width 102 height 11
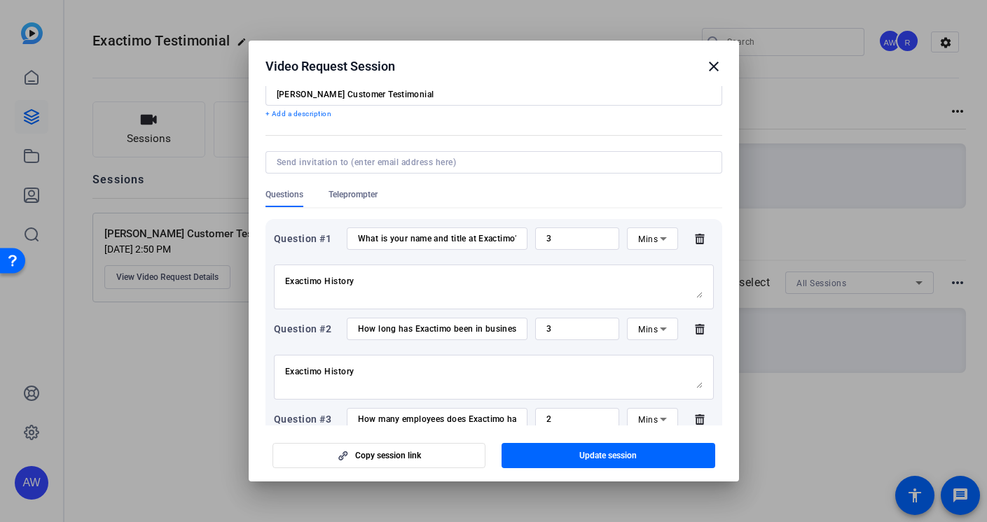
scroll to position [43, 0]
click at [461, 333] on div "How long has Exactimo been in business?" at bounding box center [437, 328] width 158 height 22
drag, startPoint x: 485, startPoint y: 327, endPoint x: 496, endPoint y: 328, distance: 12.0
click at [485, 327] on input "How long has Exactimo been in business?" at bounding box center [437, 328] width 158 height 11
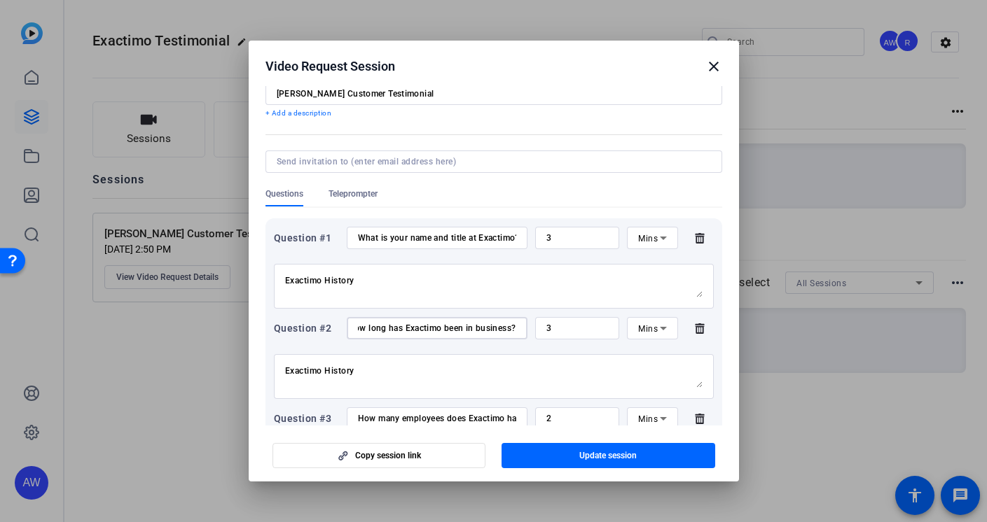
drag, startPoint x: 498, startPoint y: 328, endPoint x: 515, endPoint y: 329, distance: 16.8
click at [515, 329] on div "How long has Exactimo been in business?" at bounding box center [437, 328] width 181 height 22
click at [464, 326] on input "How long has Exactimo been in business?" at bounding box center [437, 328] width 158 height 11
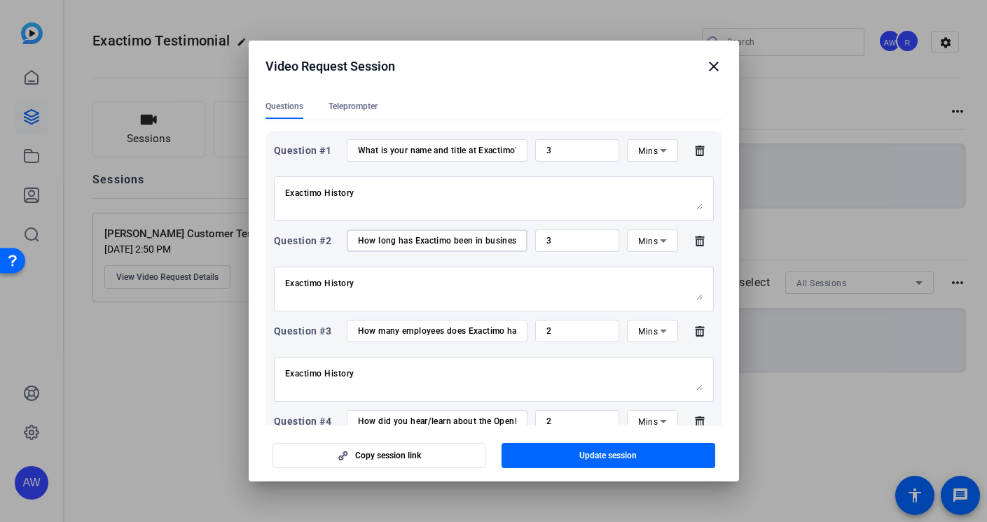
scroll to position [248, 0]
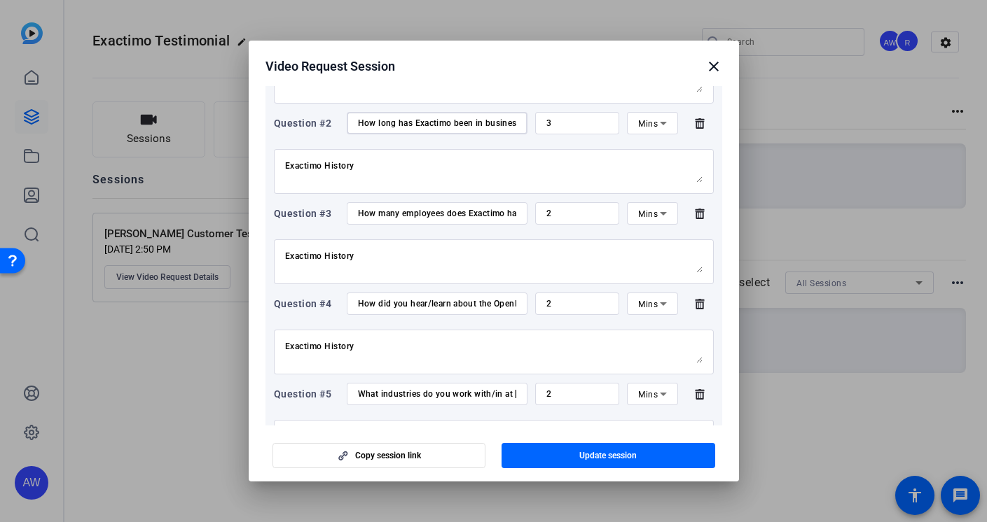
click at [480, 210] on input "How many employees does Exactimo have?" at bounding box center [437, 213] width 158 height 11
drag, startPoint x: 357, startPoint y: 305, endPoint x: 509, endPoint y: 310, distance: 152.0
click at [509, 309] on input "How did you hear/learn about the OpenReel platform?" at bounding box center [437, 303] width 158 height 11
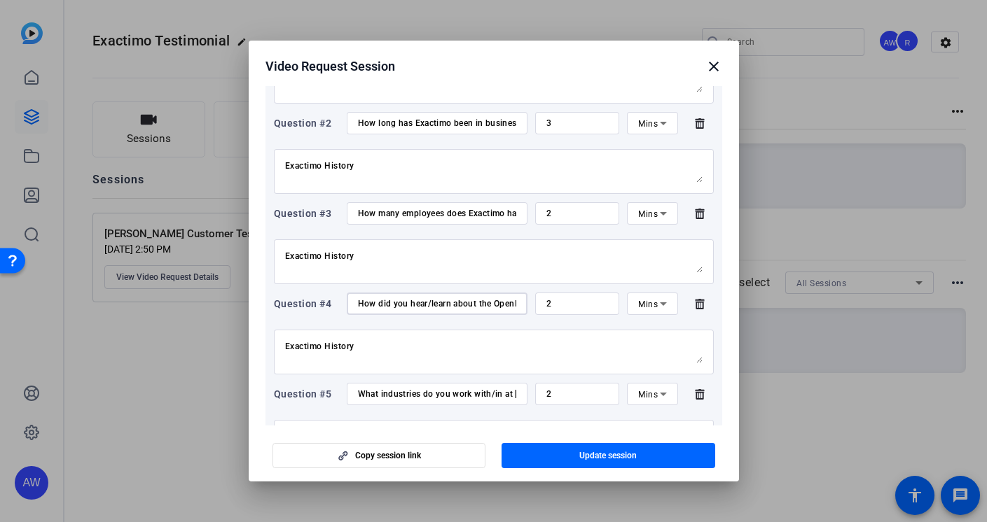
click at [502, 345] on textarea "Exactimo History" at bounding box center [493, 352] width 417 height 22
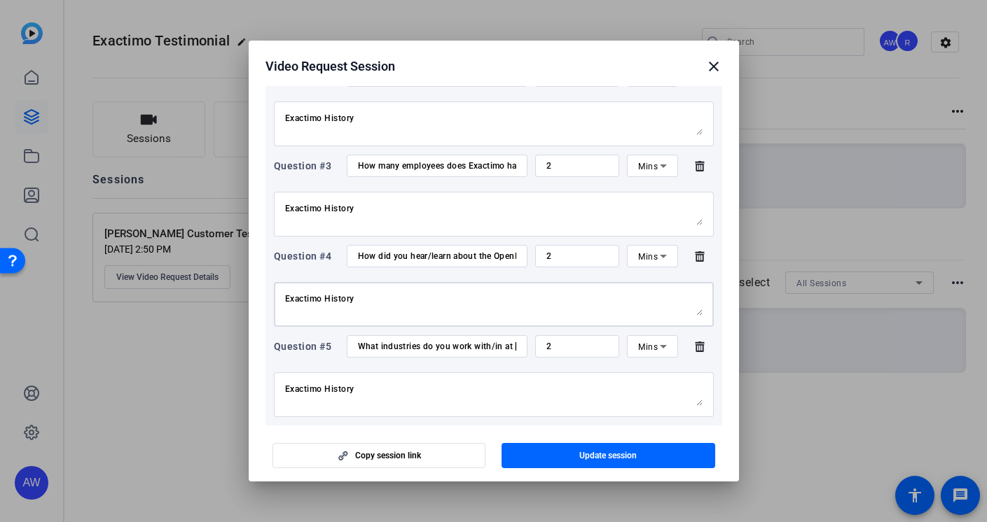
scroll to position [325, 0]
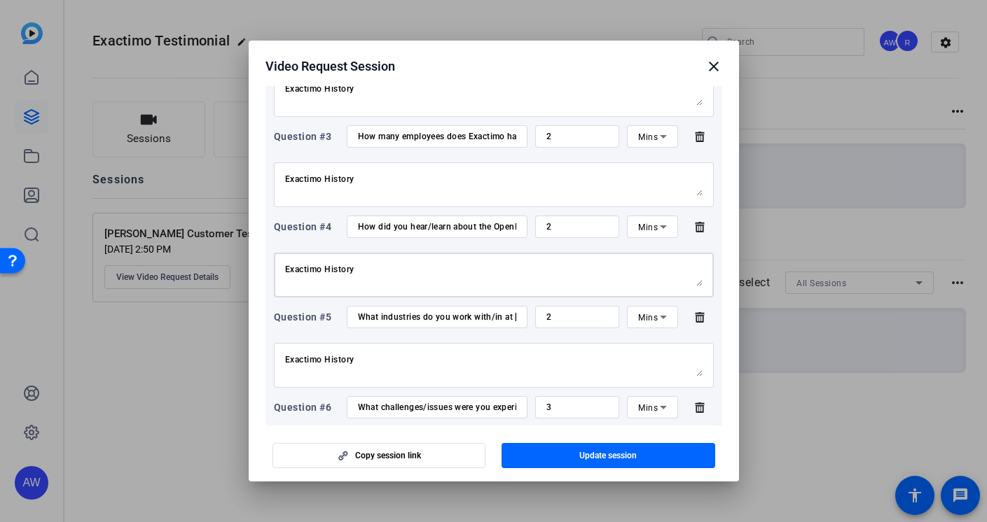
click at [358, 315] on input "What industries do you work with/in at [GEOGRAPHIC_DATA]?" at bounding box center [437, 317] width 158 height 11
drag, startPoint x: 357, startPoint y: 317, endPoint x: 541, endPoint y: 319, distance: 184.2
click at [541, 319] on div "Question #5 What industries do you work with/in at Exactimo? 2 Mins" at bounding box center [494, 317] width 440 height 22
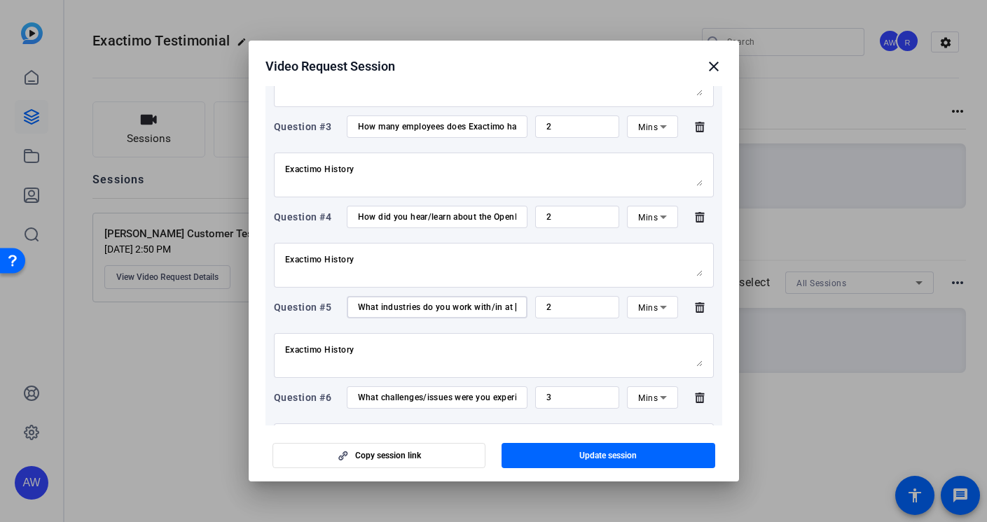
scroll to position [346, 0]
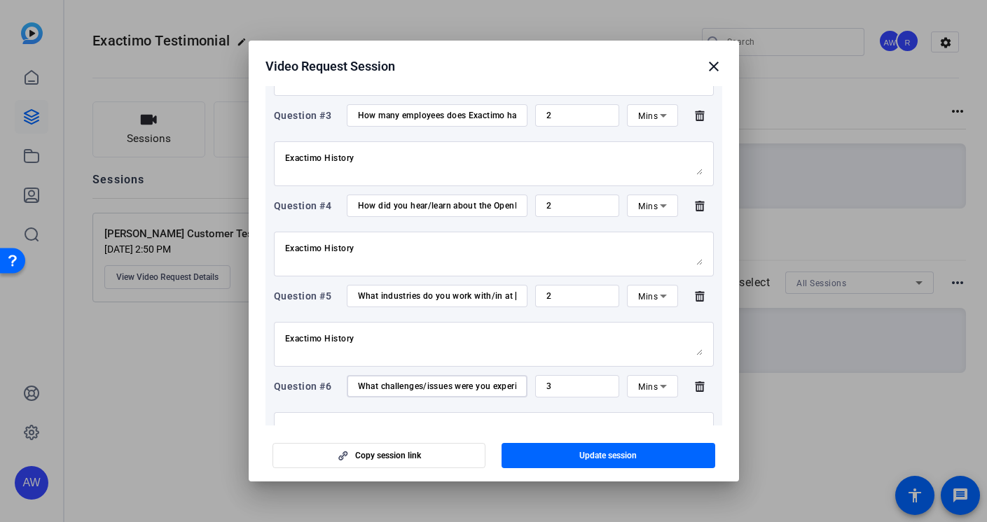
click at [373, 388] on input "What challenges/issues were you experiencing prior to utilizing OpenReel?" at bounding box center [437, 386] width 158 height 11
drag, startPoint x: 359, startPoint y: 386, endPoint x: 518, endPoint y: 385, distance: 159.6
click at [518, 385] on div "What challenges/issues were you experiencing prior to utilizing OpenReel?" at bounding box center [437, 386] width 181 height 22
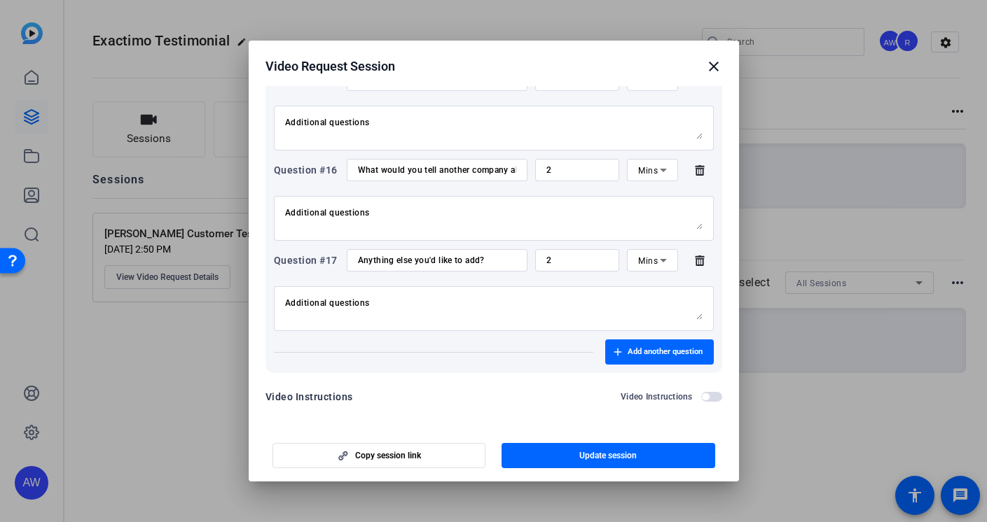
scroll to position [1469, 0]
